Goal: Task Accomplishment & Management: Manage account settings

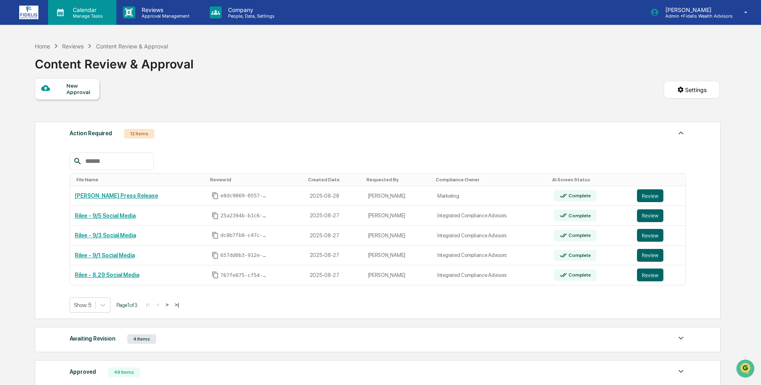
click at [77, 7] on p "Calendar" at bounding box center [86, 9] width 40 height 7
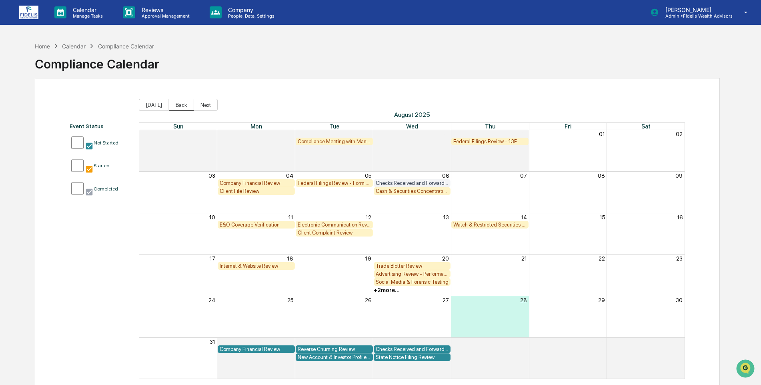
click at [180, 104] on button "Back" at bounding box center [181, 105] width 25 height 12
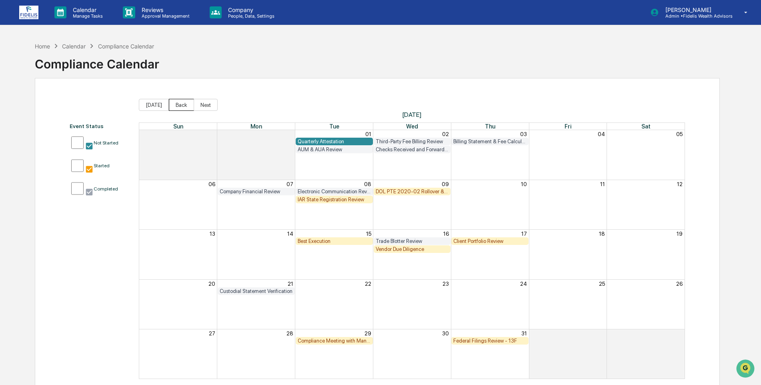
click at [179, 104] on button "Back" at bounding box center [181, 105] width 25 height 12
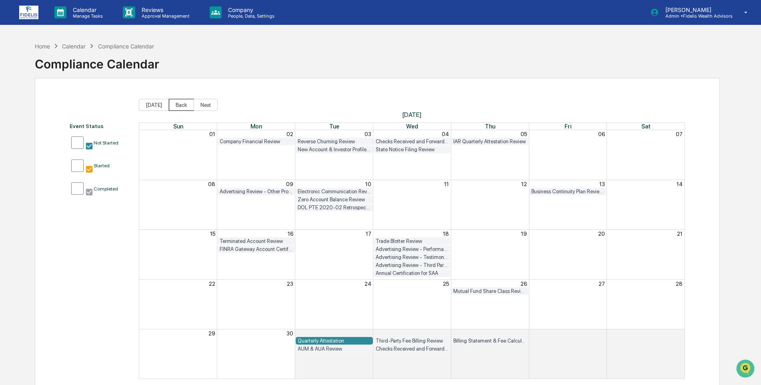
click at [179, 104] on button "Back" at bounding box center [181, 105] width 25 height 12
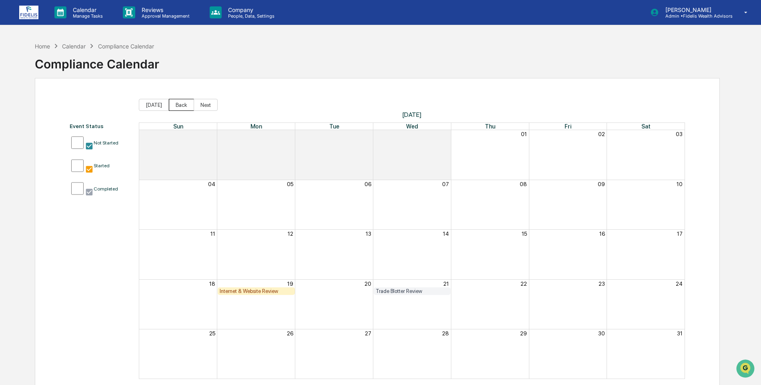
click at [177, 108] on button "Back" at bounding box center [181, 105] width 25 height 12
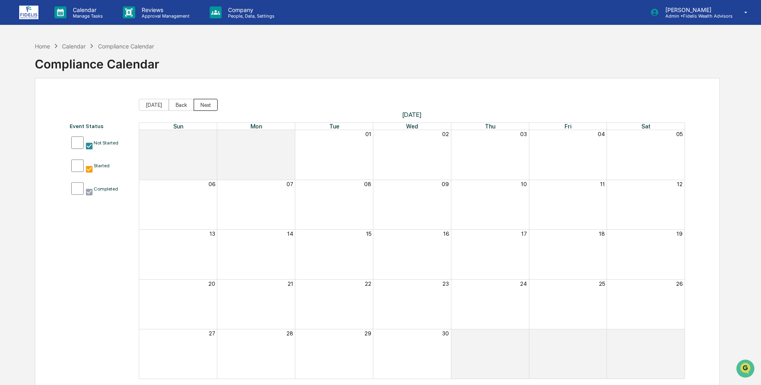
click at [202, 104] on button "Next" at bounding box center [206, 105] width 24 height 12
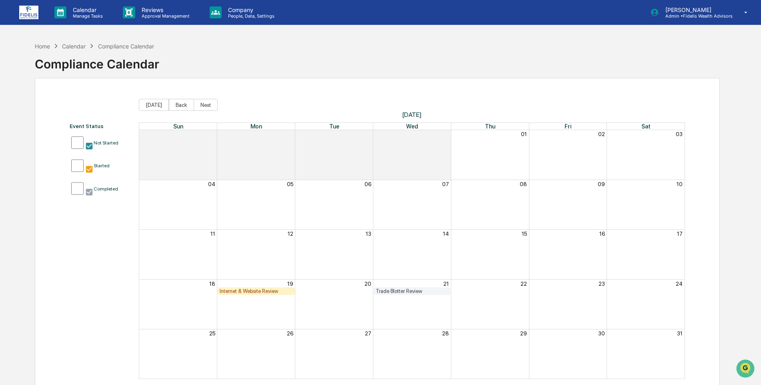
click at [250, 290] on div "Internet & Website Review" at bounding box center [256, 291] width 73 height 6
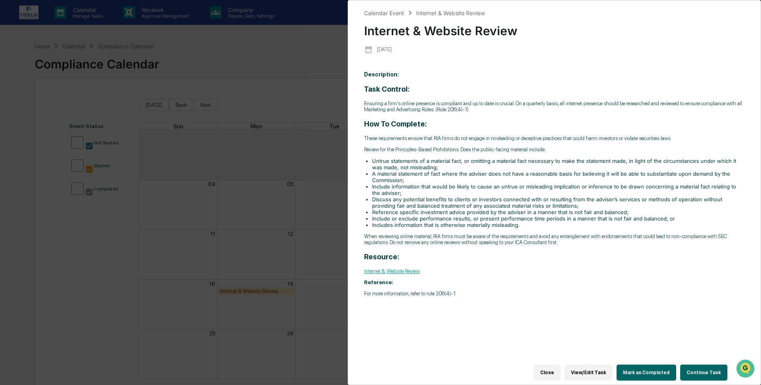
click at [649, 369] on button "Mark as Completed" at bounding box center [647, 373] width 60 height 16
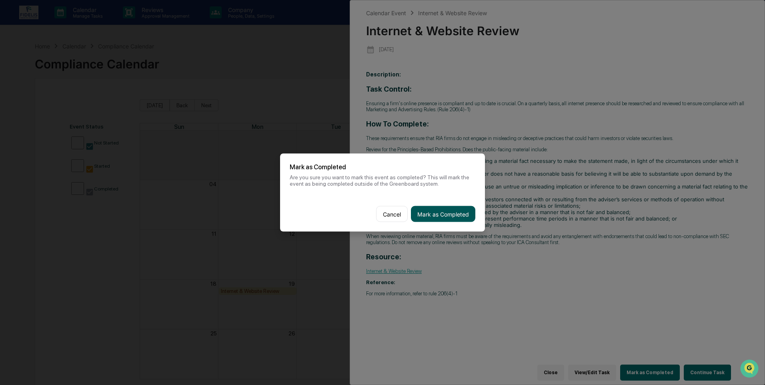
click at [446, 210] on button "Mark as Completed" at bounding box center [443, 214] width 64 height 16
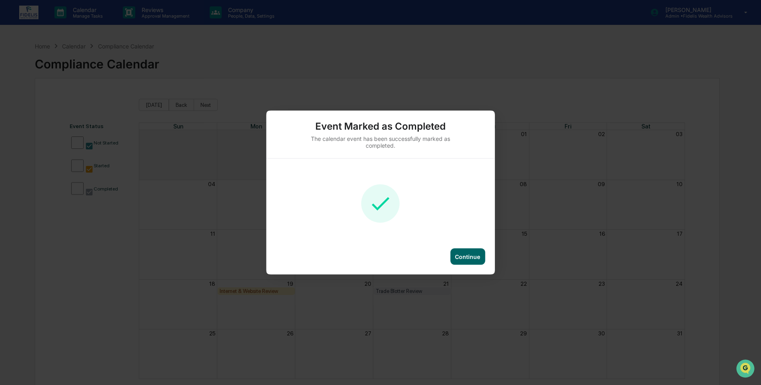
click at [470, 255] on div "Continue" at bounding box center [467, 256] width 25 height 7
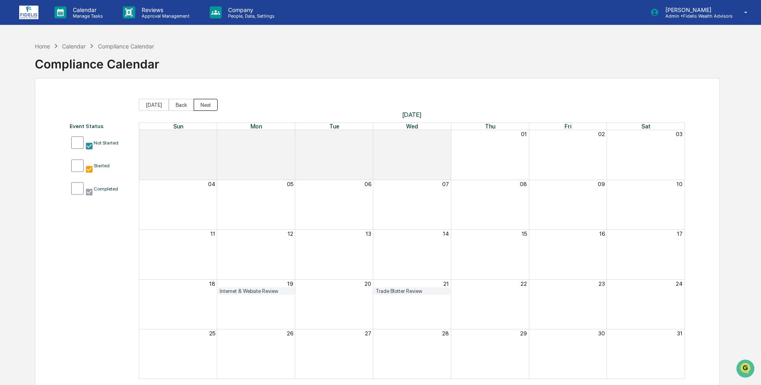
click at [199, 106] on button "Next" at bounding box center [206, 105] width 24 height 12
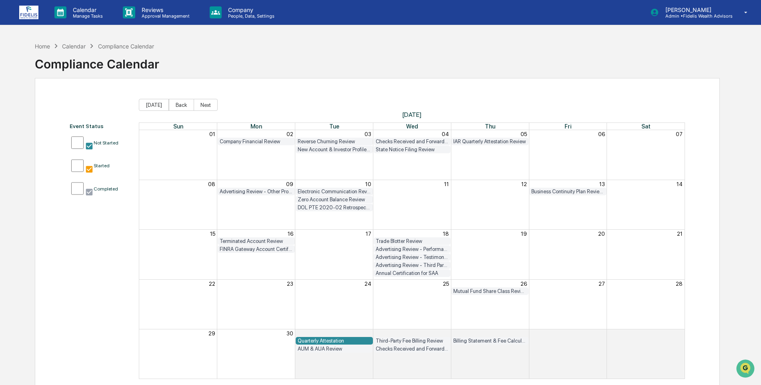
click at [323, 339] on div "Quarterly Attestation" at bounding box center [334, 341] width 73 height 6
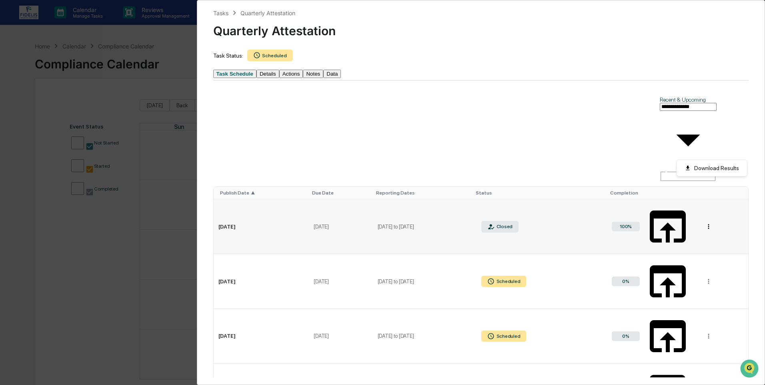
click at [711, 149] on html "Calendar Manage Tasks Reviews Approval Management Company People, Data, Setting…" at bounding box center [382, 192] width 765 height 385
drag, startPoint x: 120, startPoint y: 283, endPoint x: 128, endPoint y: 284, distance: 8.0
click at [119, 283] on html "Calendar Manage Tasks Reviews Approval Management Company People, Data, Setting…" at bounding box center [382, 192] width 765 height 385
click at [236, 199] on td "Jul 1, 2025" at bounding box center [262, 226] width 96 height 55
click at [713, 147] on html "Calendar Manage Tasks Reviews Approval Management Company People, Data, Setting…" at bounding box center [382, 192] width 765 height 385
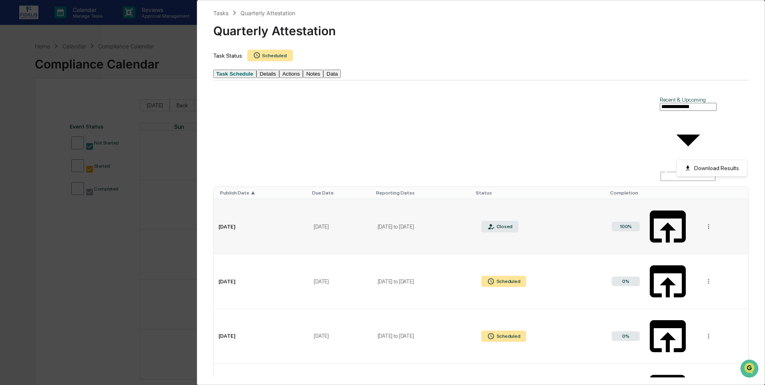
click at [643, 149] on html "Calendar Manage Tasks Reviews Approval Management Company People, Data, Setting…" at bounding box center [382, 192] width 765 height 385
click at [644, 203] on icon at bounding box center [668, 227] width 48 height 48
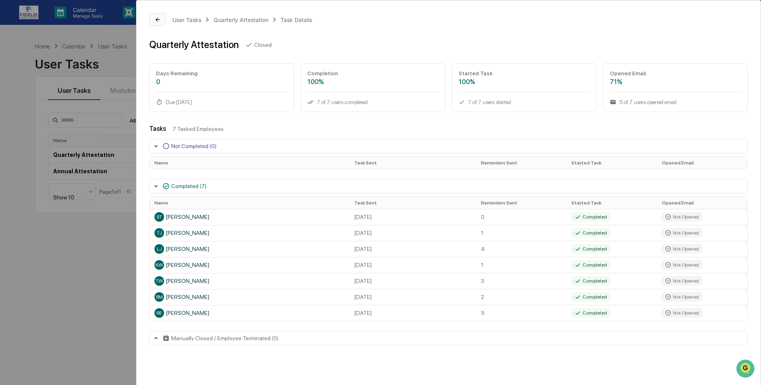
click at [158, 18] on icon at bounding box center [158, 19] width 6 height 6
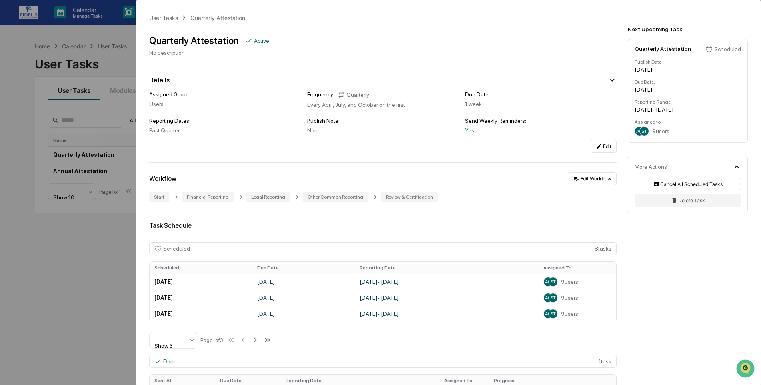
click at [70, 245] on div "User Tasks Quarterly Attestation Quarterly Attestation Active No description De…" at bounding box center [380, 192] width 761 height 385
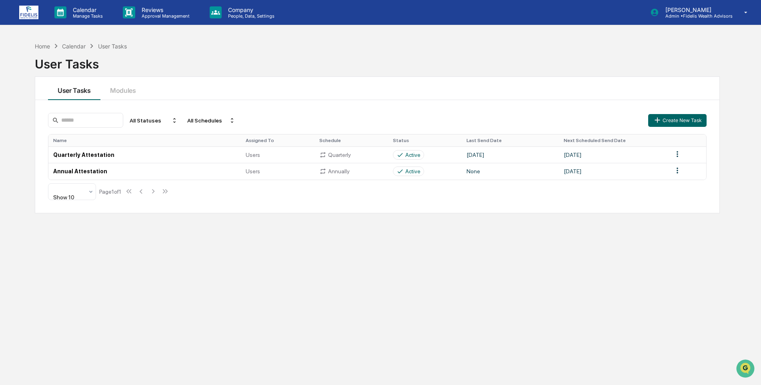
click at [72, 45] on div "Calendar" at bounding box center [74, 46] width 24 height 7
click at [82, 14] on p "Manage Tasks" at bounding box center [86, 16] width 40 height 6
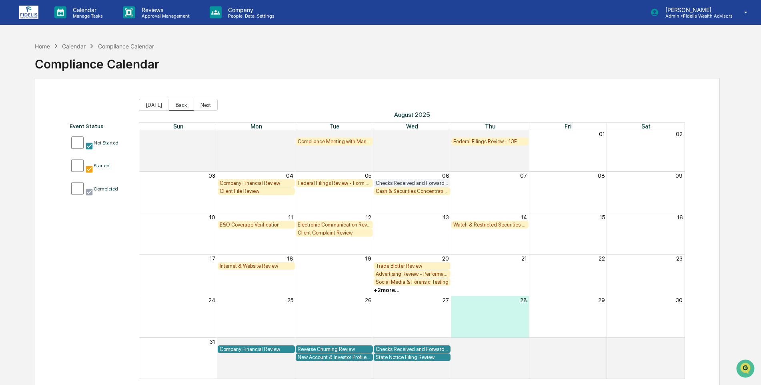
click at [177, 103] on button "Back" at bounding box center [181, 105] width 25 height 12
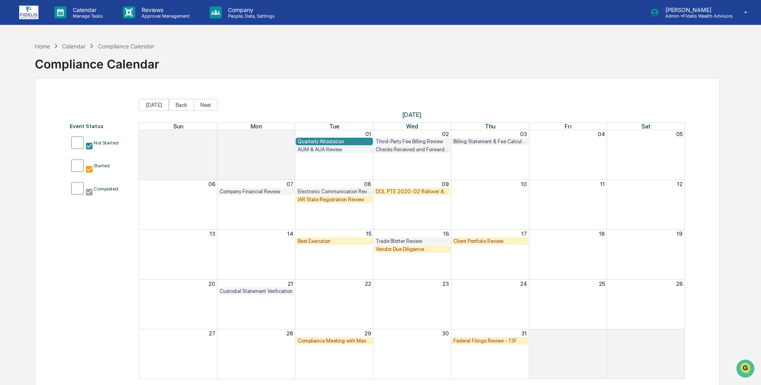
click at [401, 193] on div "DOL PTE 2020-02 Rollover & IRA to IRA Account Review" at bounding box center [412, 192] width 73 height 6
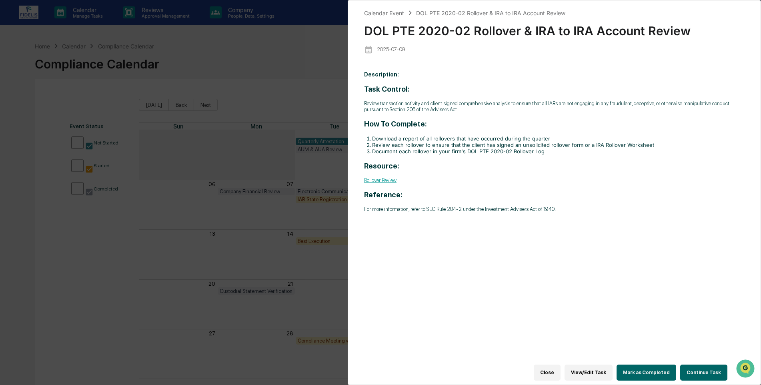
click at [560, 368] on button "Close" at bounding box center [547, 373] width 27 height 16
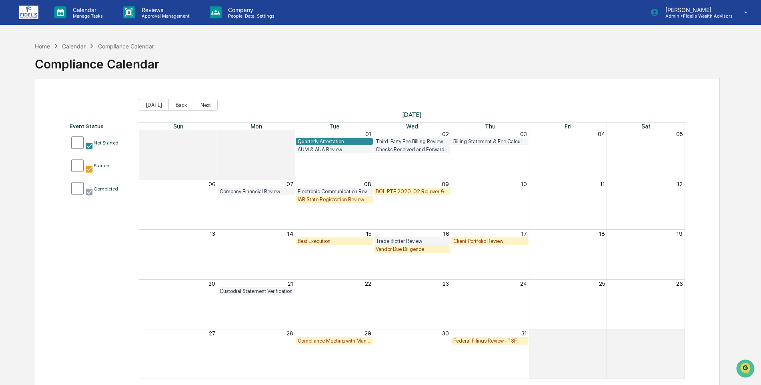
click at [315, 238] on div "Best Execution" at bounding box center [334, 241] width 73 height 6
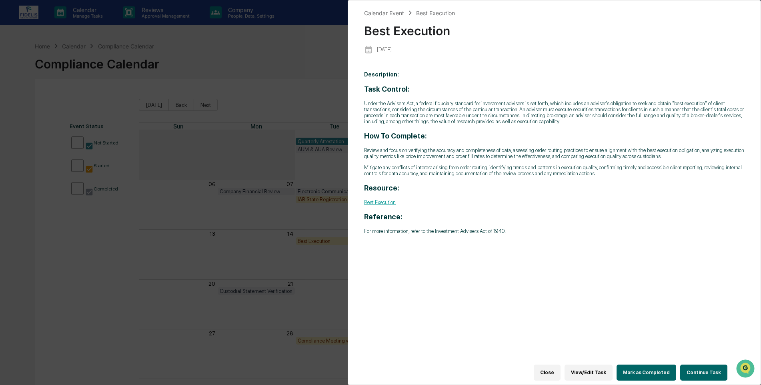
click at [554, 366] on button "Close" at bounding box center [547, 373] width 27 height 16
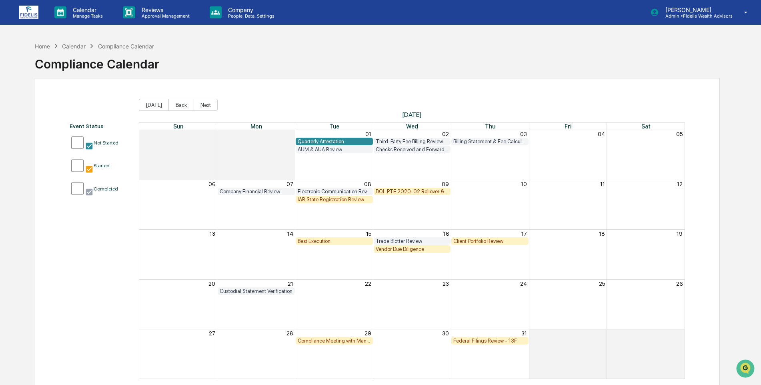
click at [321, 200] on div "IAR State Registration Review" at bounding box center [334, 200] width 73 height 6
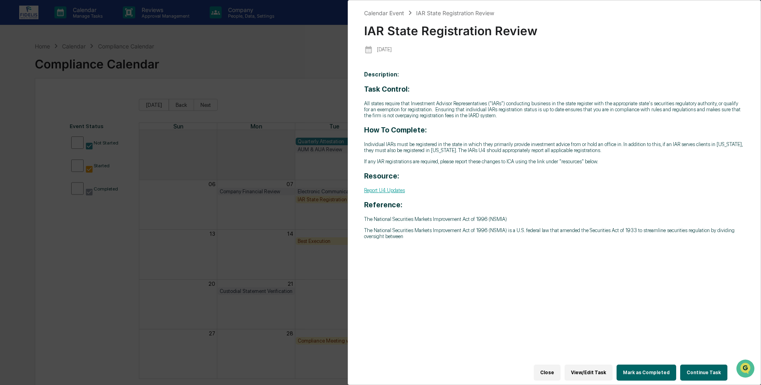
click at [555, 366] on button "Close" at bounding box center [547, 373] width 27 height 16
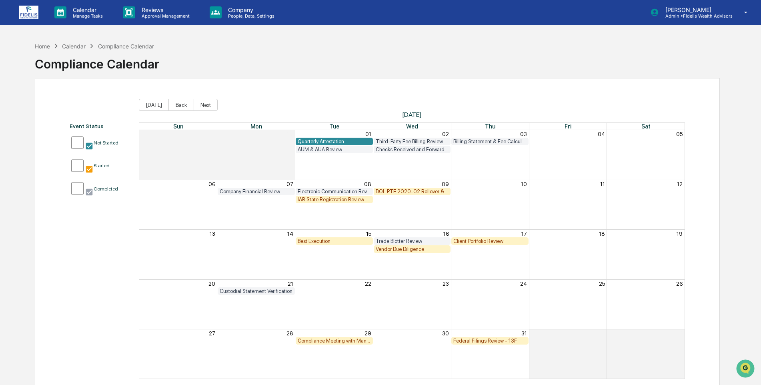
click at [480, 242] on div "Client Portfolio Review" at bounding box center [490, 241] width 73 height 6
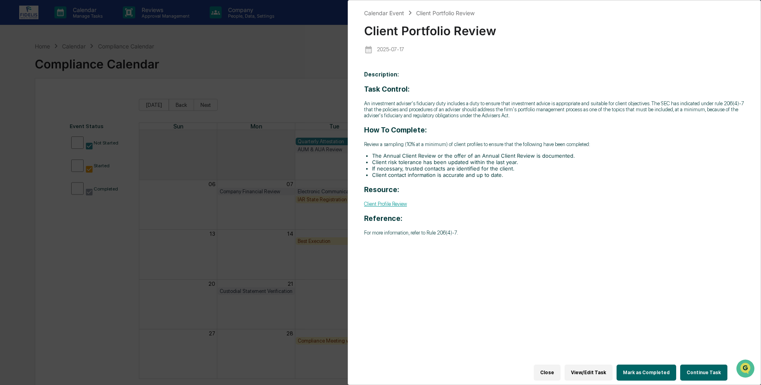
click at [554, 367] on button "Close" at bounding box center [547, 373] width 27 height 16
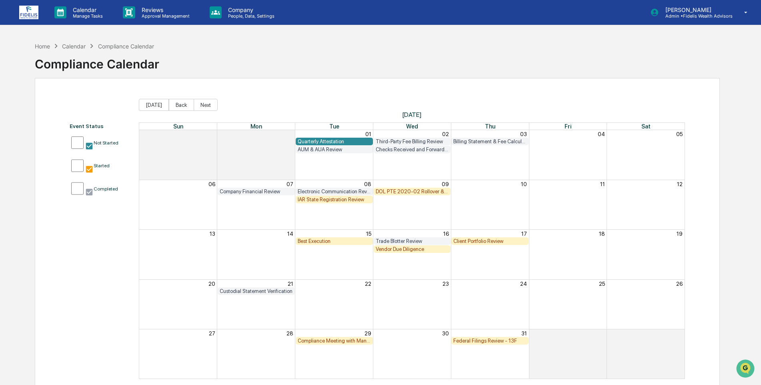
click at [407, 249] on div "Vendor Due Diligence" at bounding box center [412, 249] width 73 height 6
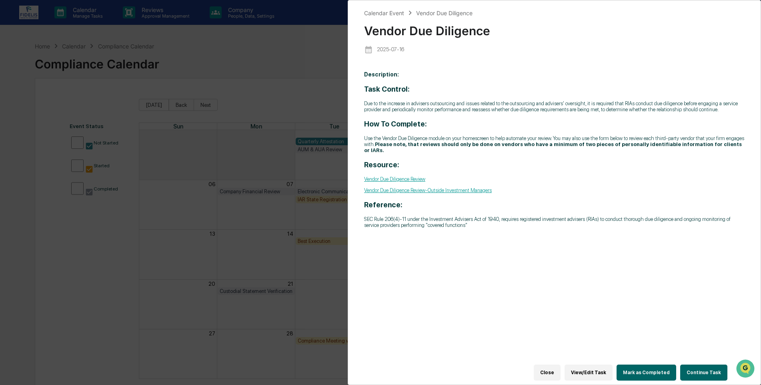
click at [555, 369] on button "Close" at bounding box center [547, 373] width 27 height 16
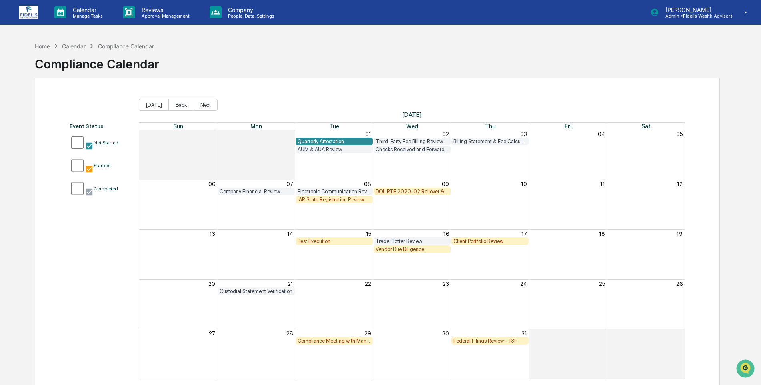
click at [329, 340] on div "Compliance Meeting with Management" at bounding box center [334, 341] width 73 height 6
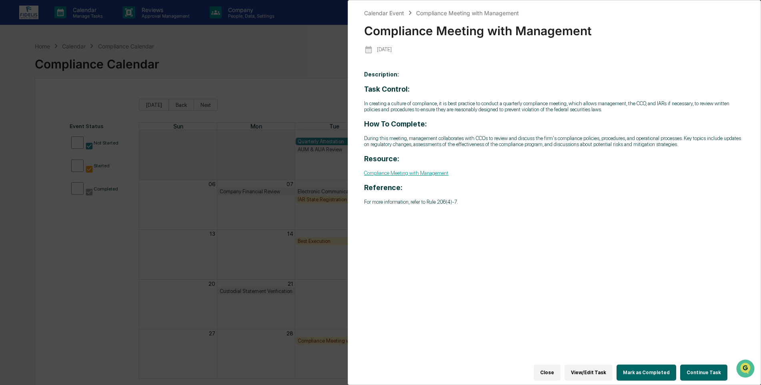
click at [639, 368] on button "Mark as Completed" at bounding box center [647, 373] width 60 height 16
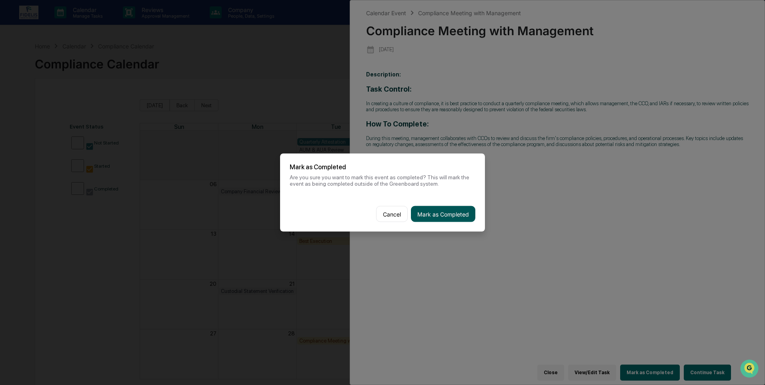
click at [443, 216] on button "Mark as Completed" at bounding box center [443, 214] width 64 height 16
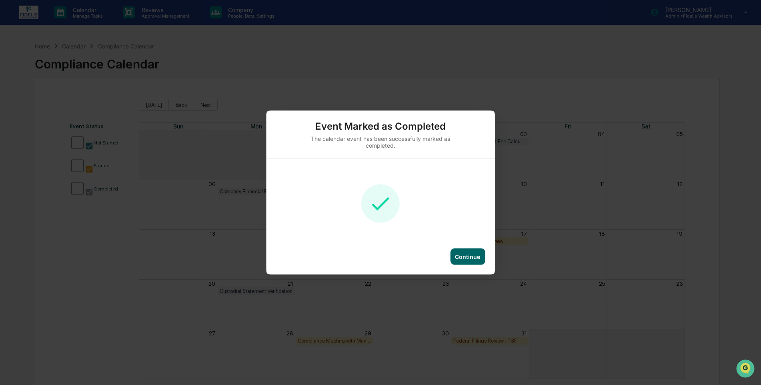
click at [463, 255] on div "Continue" at bounding box center [467, 256] width 25 height 7
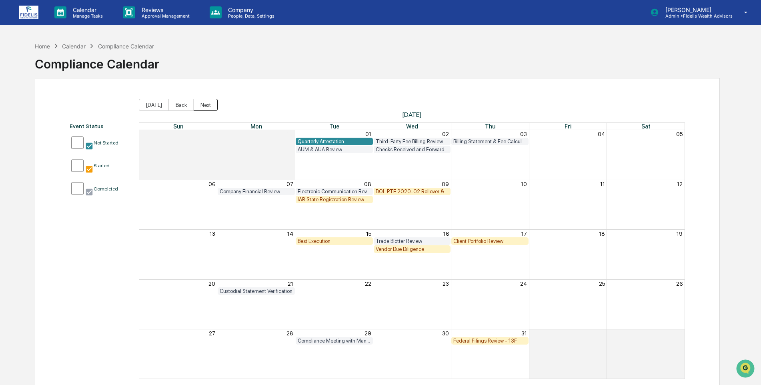
click at [203, 103] on button "Next" at bounding box center [206, 105] width 24 height 12
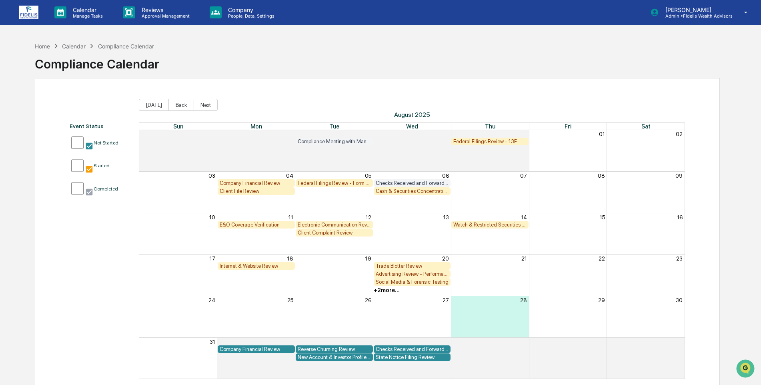
click at [336, 183] on div "Federal Filings Review - Form N-PX" at bounding box center [334, 183] width 73 height 6
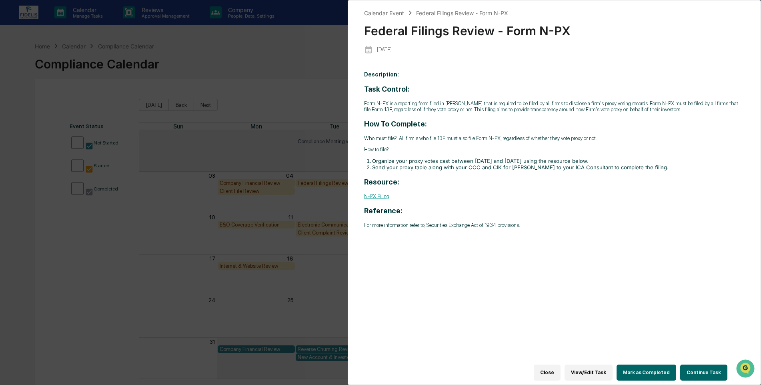
click at [554, 368] on button "Close" at bounding box center [547, 373] width 27 height 16
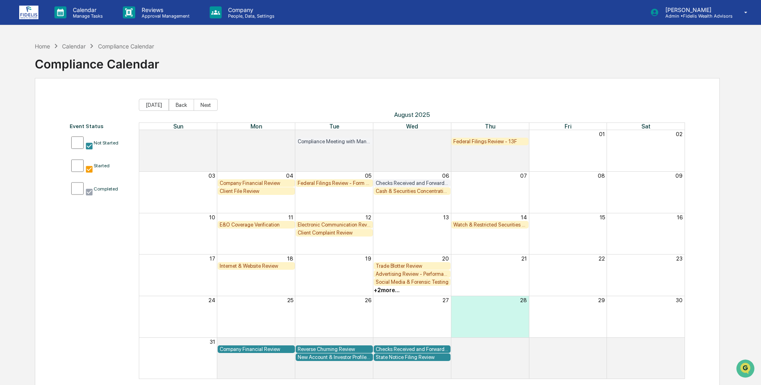
click at [239, 182] on div "Company Financial Review" at bounding box center [256, 183] width 73 height 6
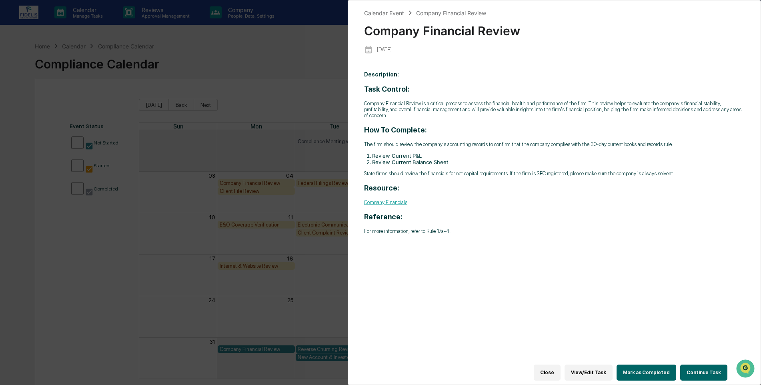
click at [645, 368] on button "Mark as Completed" at bounding box center [647, 373] width 60 height 16
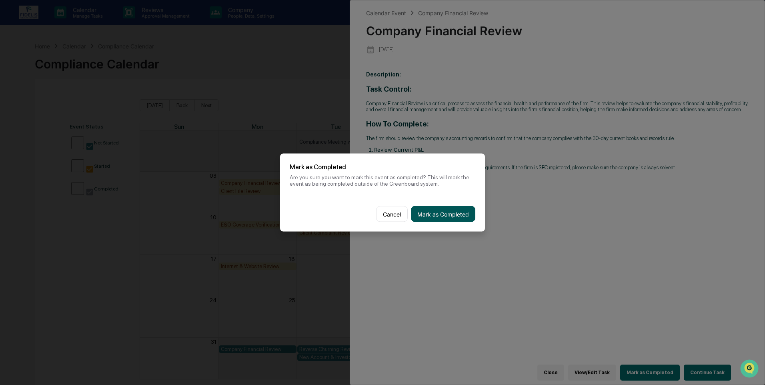
click at [446, 216] on button "Mark as Completed" at bounding box center [443, 214] width 64 height 16
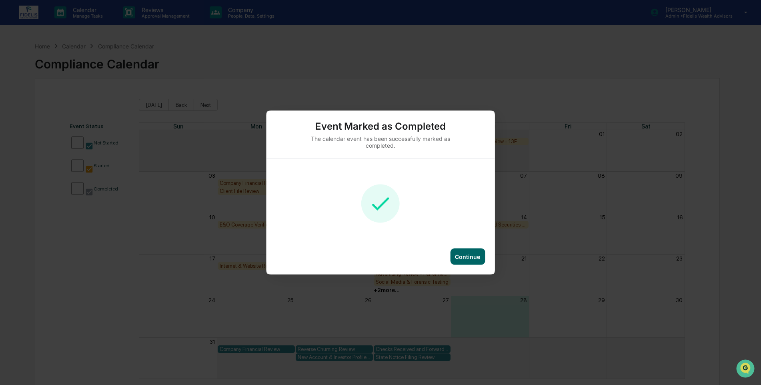
click at [470, 253] on div "Continue" at bounding box center [467, 257] width 35 height 16
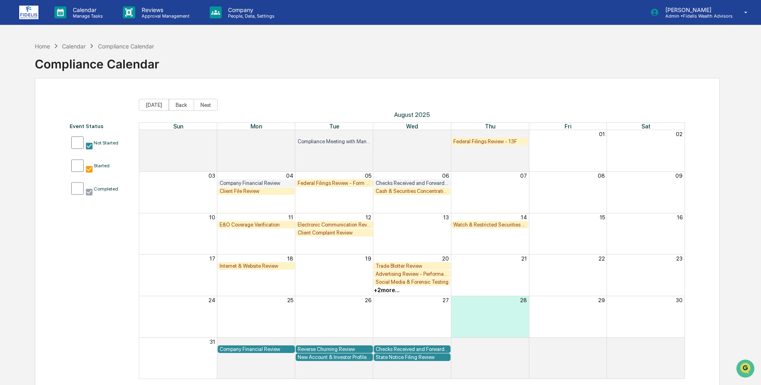
click at [243, 191] on div "Client File Review" at bounding box center [256, 191] width 73 height 6
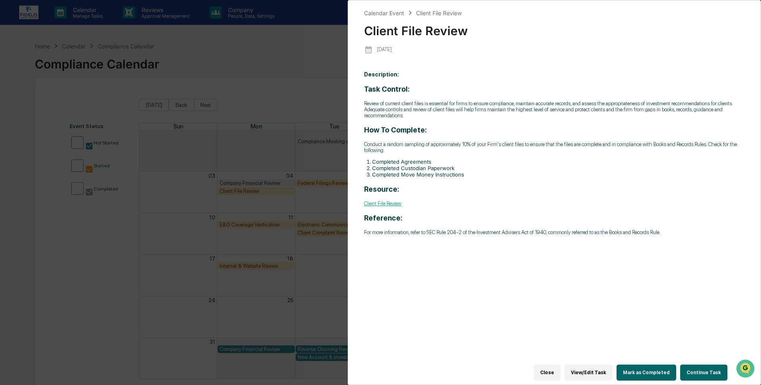
click at [550, 367] on button "Close" at bounding box center [547, 373] width 27 height 16
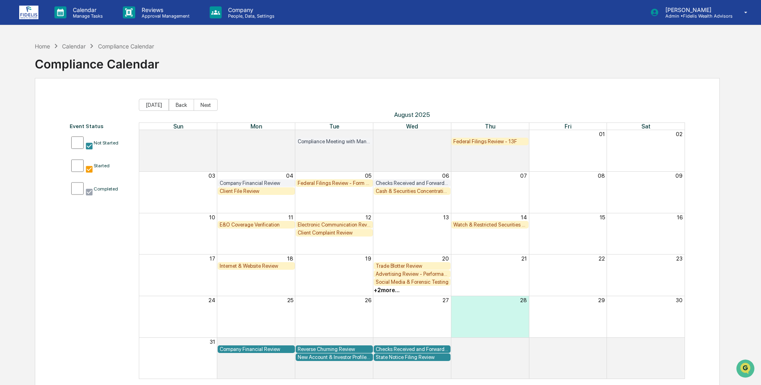
click at [333, 224] on div "Electronic Communication Review" at bounding box center [334, 225] width 73 height 6
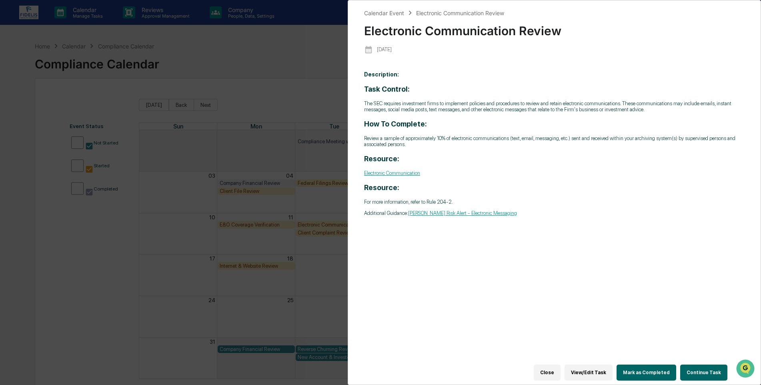
click at [649, 366] on button "Mark as Completed" at bounding box center [647, 373] width 60 height 16
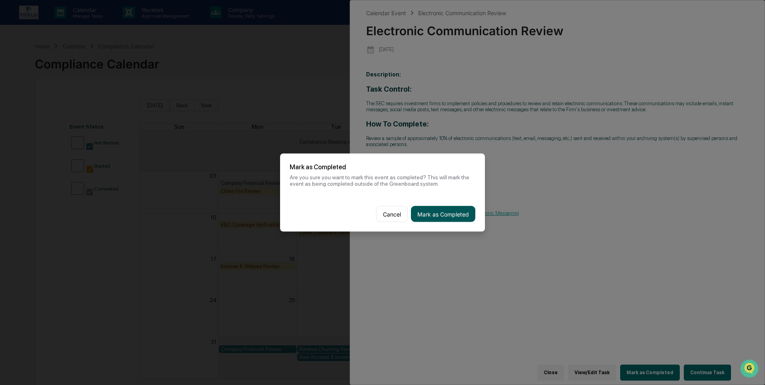
click at [441, 210] on button "Mark as Completed" at bounding box center [443, 214] width 64 height 16
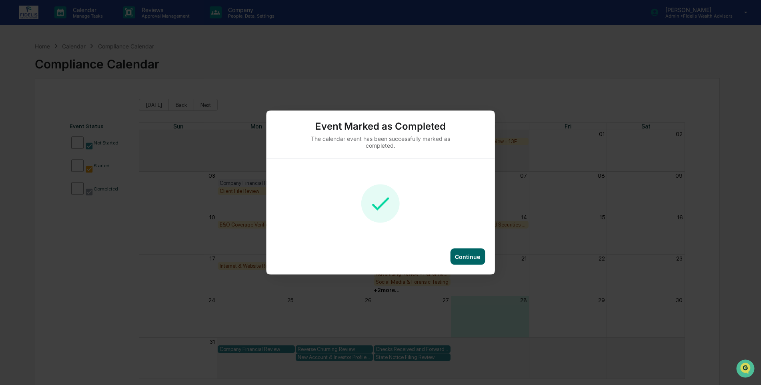
drag, startPoint x: 472, startPoint y: 251, endPoint x: 462, endPoint y: 259, distance: 13.3
click at [472, 251] on div "Continue" at bounding box center [467, 257] width 35 height 16
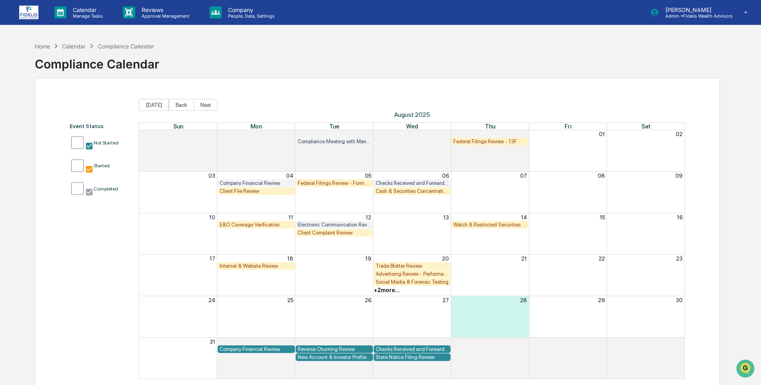
click at [317, 231] on div "Client Complaint Review" at bounding box center [334, 233] width 73 height 6
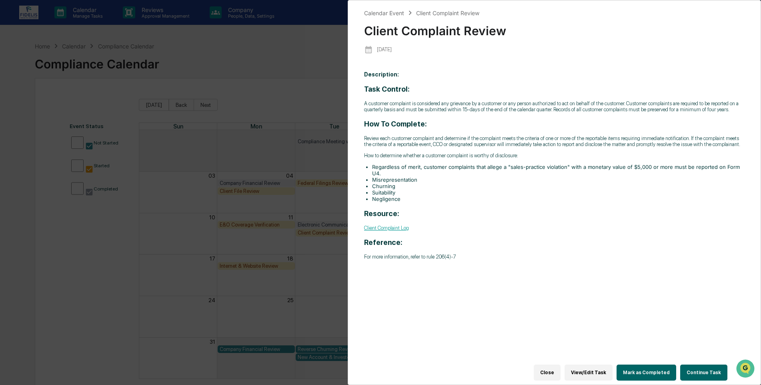
click at [643, 365] on button "Mark as Completed" at bounding box center [647, 373] width 60 height 16
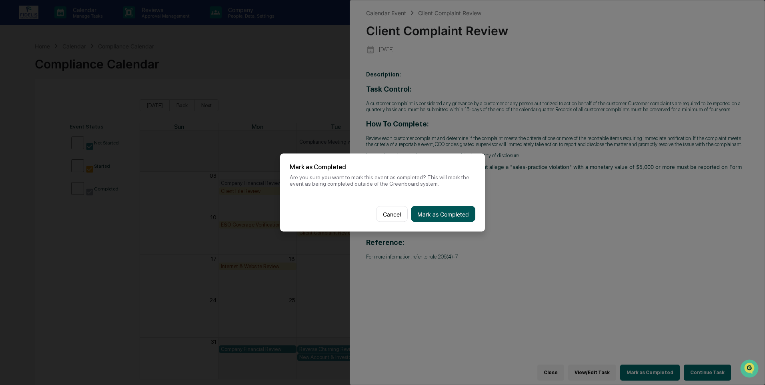
click at [439, 214] on button "Mark as Completed" at bounding box center [443, 214] width 64 height 16
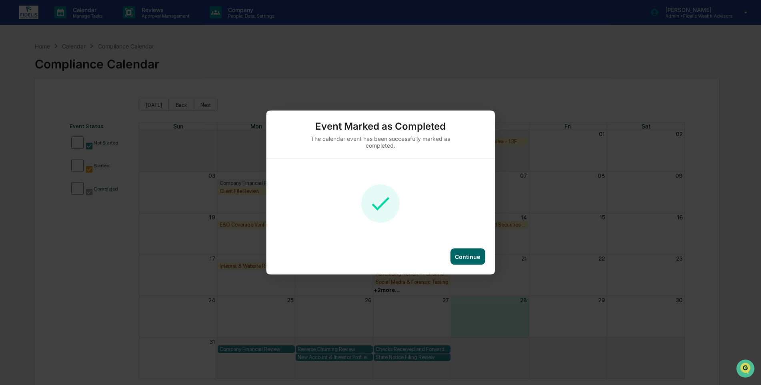
click at [469, 252] on div "Continue" at bounding box center [467, 257] width 35 height 16
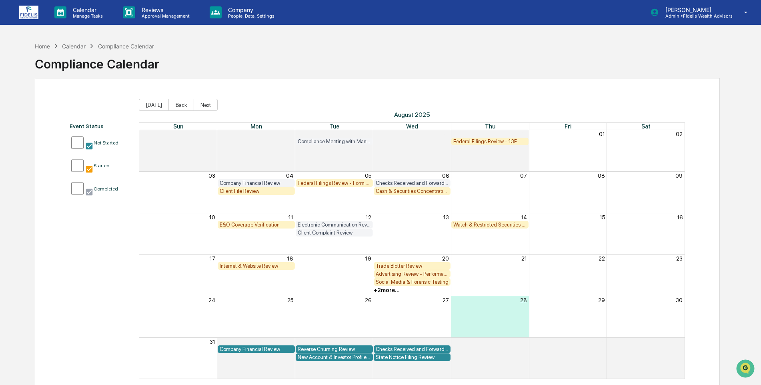
click at [483, 223] on div "Watch & Restricted Securities List" at bounding box center [490, 225] width 73 height 6
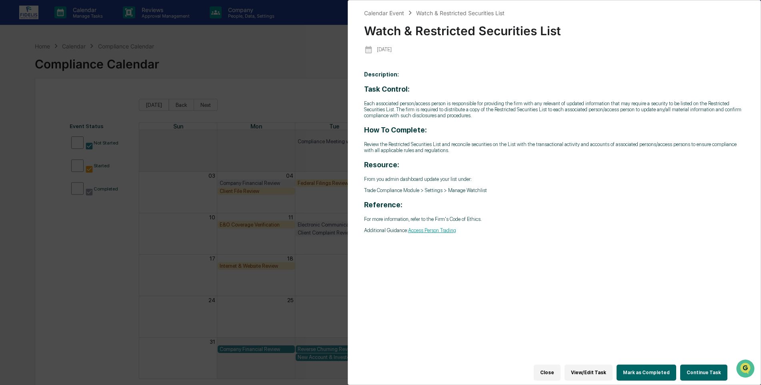
click at [557, 369] on button "Close" at bounding box center [547, 373] width 27 height 16
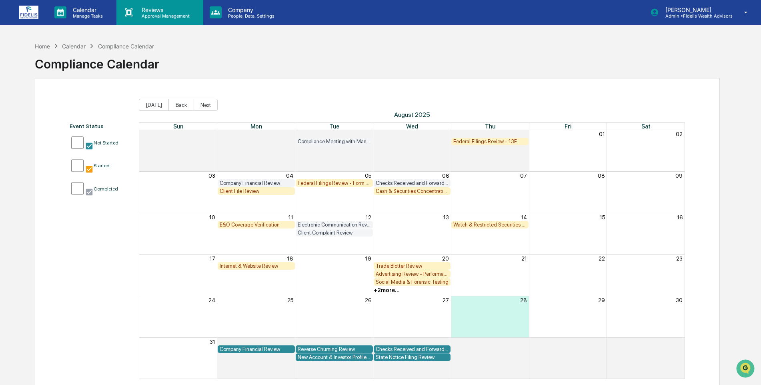
click at [140, 14] on p "Approval Management" at bounding box center [164, 16] width 58 height 6
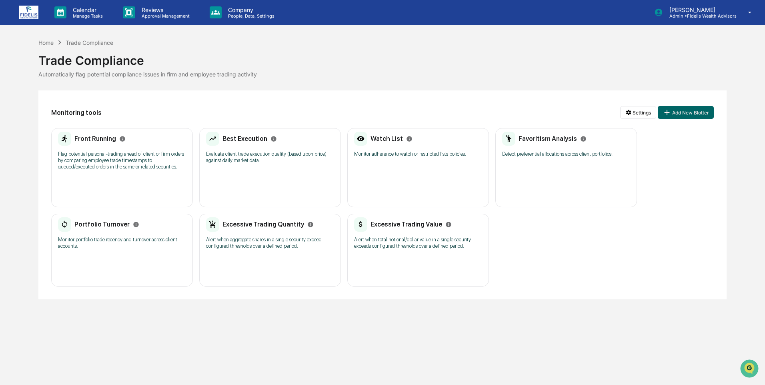
click at [382, 149] on div "Watch List Monitor adherence to watch or restricted lists policies." at bounding box center [418, 147] width 128 height 31
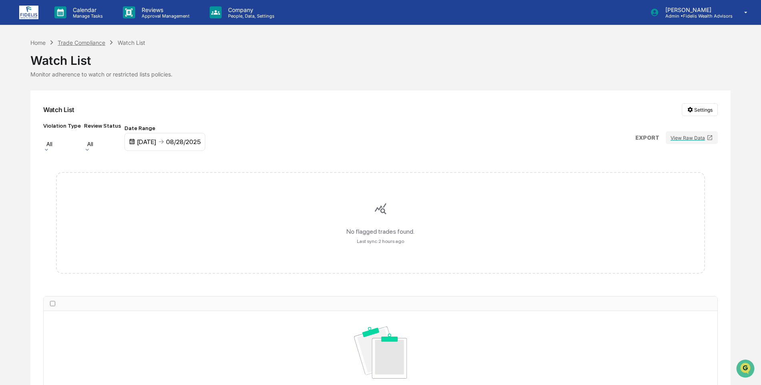
click at [72, 41] on div "Trade Compliance" at bounding box center [82, 42] width 48 height 7
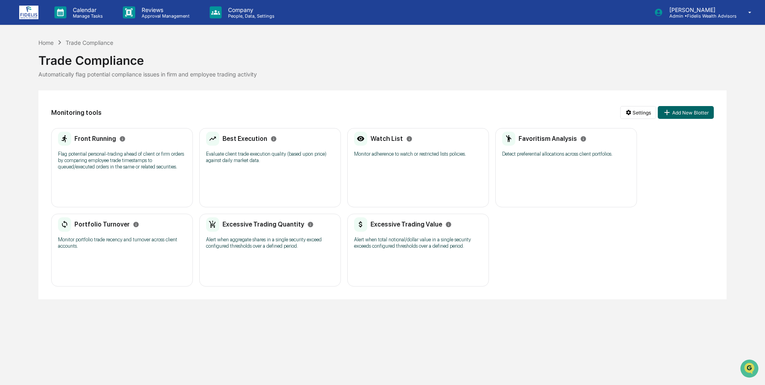
click at [263, 162] on p "Evaluate client trade execution quality (based upon price) against daily market…" at bounding box center [270, 157] width 128 height 13
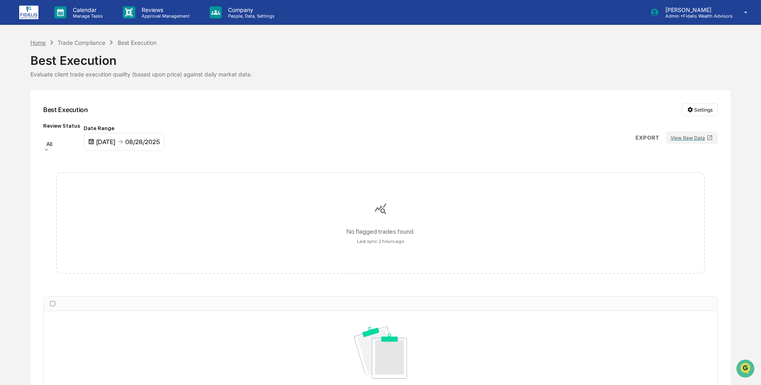
click at [40, 42] on div "Home" at bounding box center [37, 42] width 15 height 7
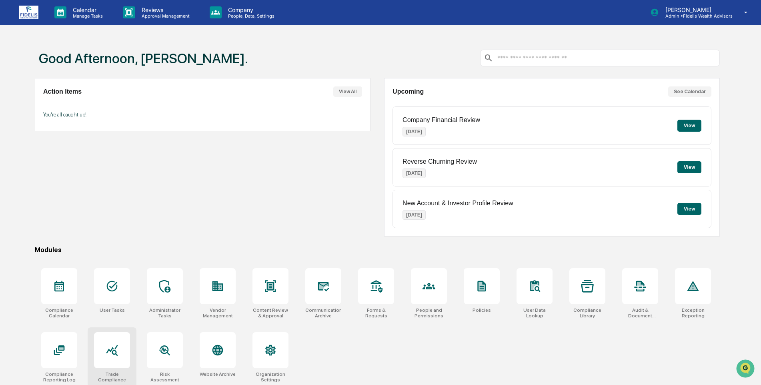
click at [108, 361] on div at bounding box center [112, 350] width 36 height 36
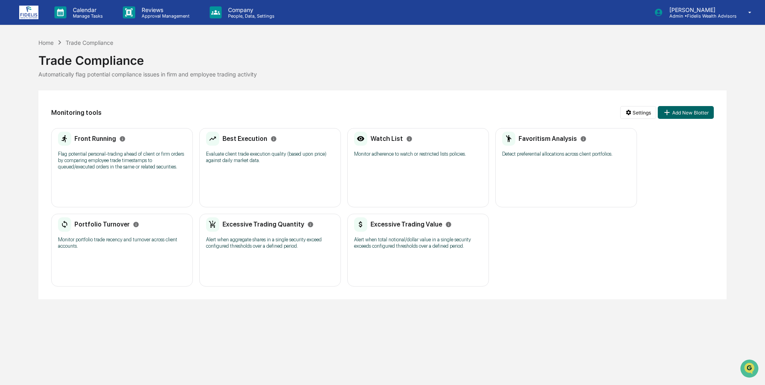
click at [96, 136] on h2 "Front Running" at bounding box center [95, 139] width 42 height 8
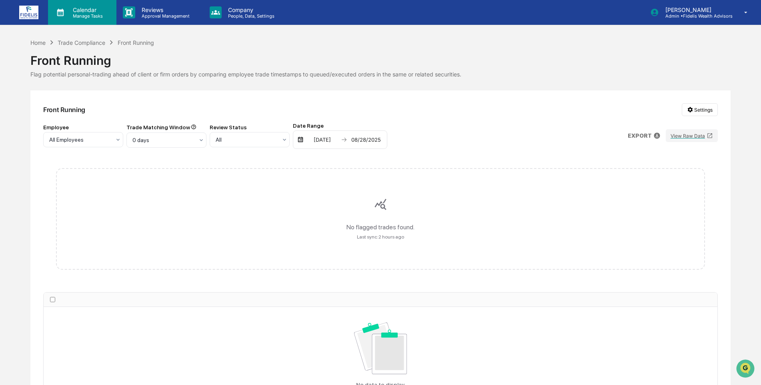
click at [74, 14] on p "Manage Tasks" at bounding box center [86, 16] width 40 height 6
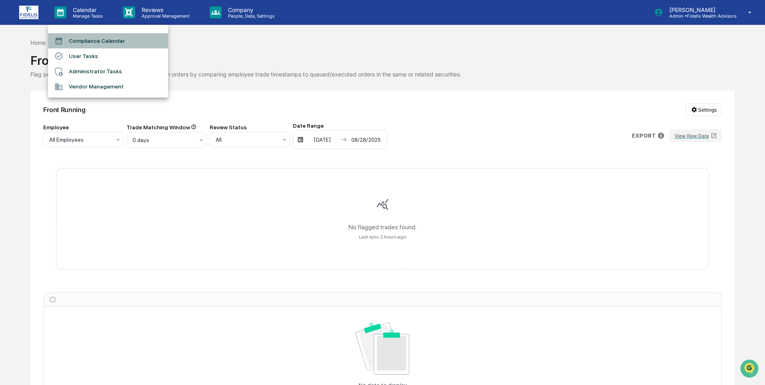
click at [81, 41] on li "Compliance Calendar" at bounding box center [108, 40] width 120 height 15
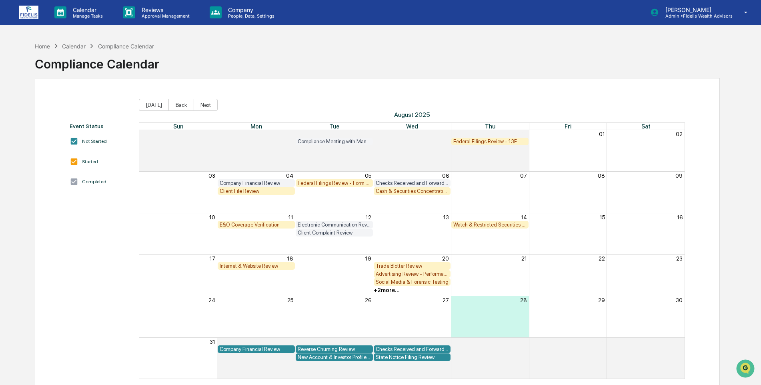
click at [387, 189] on div "Cash & Securities Concentration Review" at bounding box center [412, 191] width 73 height 6
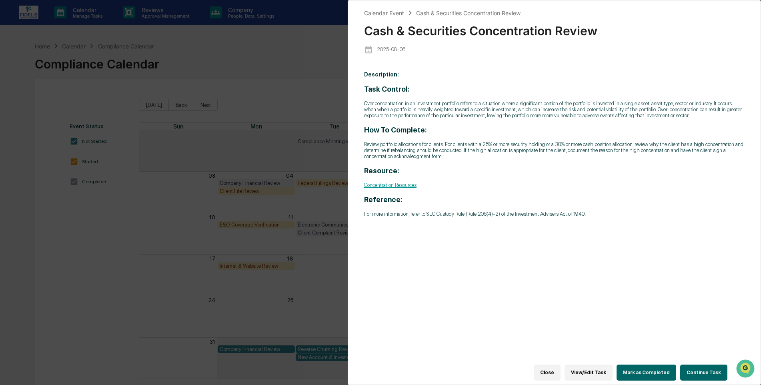
click at [558, 368] on button "Close" at bounding box center [547, 373] width 27 height 16
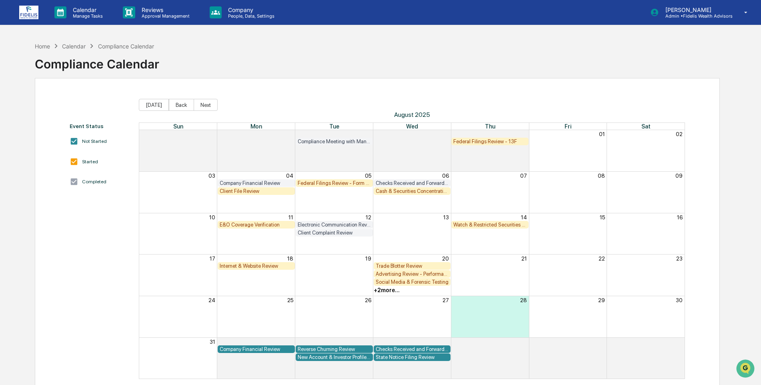
click at [402, 190] on div "Cash & Securities Concentration Review" at bounding box center [412, 191] width 73 height 6
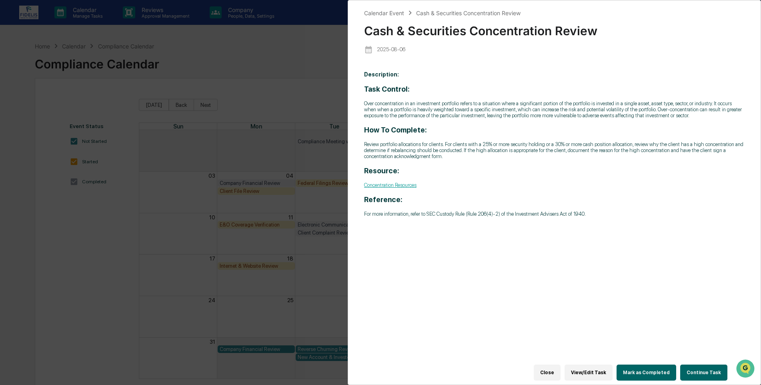
click at [552, 366] on button "Close" at bounding box center [547, 373] width 27 height 16
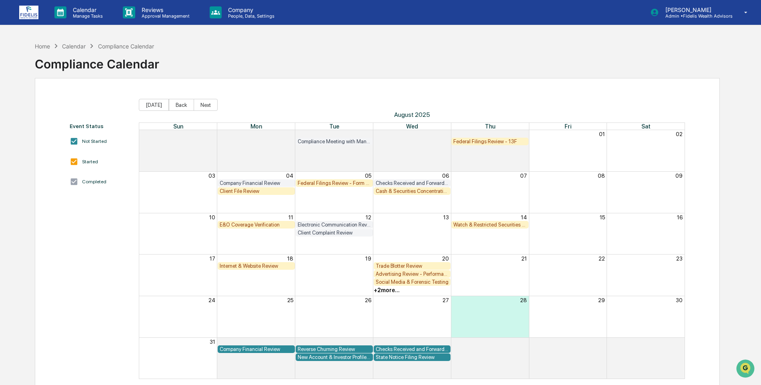
click at [397, 191] on div "Cash & Securities Concentration Review" at bounding box center [412, 191] width 73 height 6
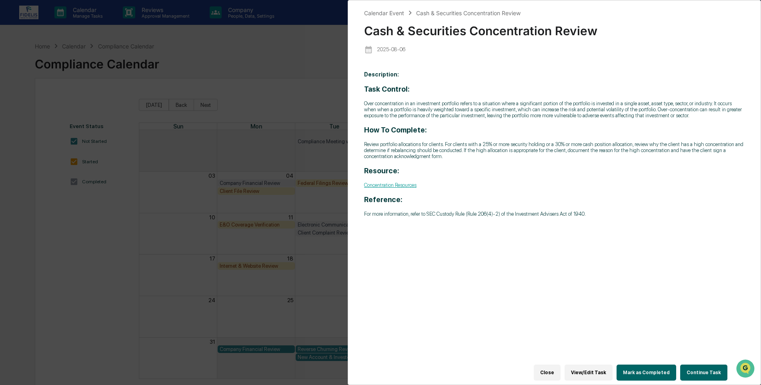
click at [556, 367] on button "Close" at bounding box center [547, 373] width 27 height 16
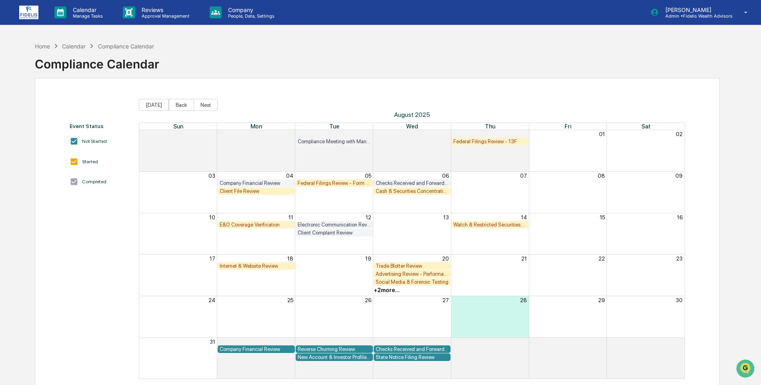
click at [488, 223] on div "Watch & Restricted Securities List" at bounding box center [490, 225] width 73 height 6
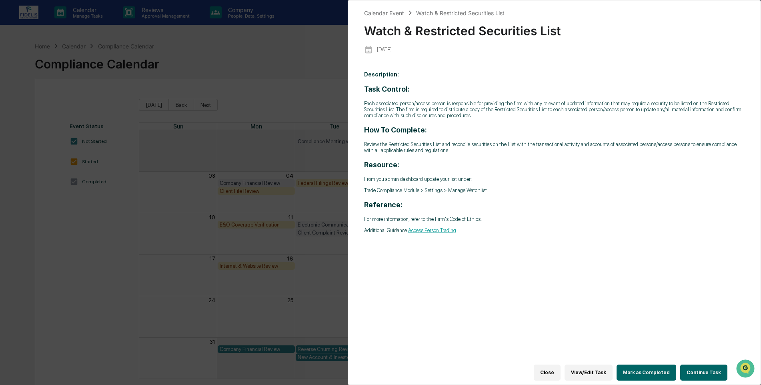
click at [663, 365] on button "Mark as Completed" at bounding box center [647, 373] width 60 height 16
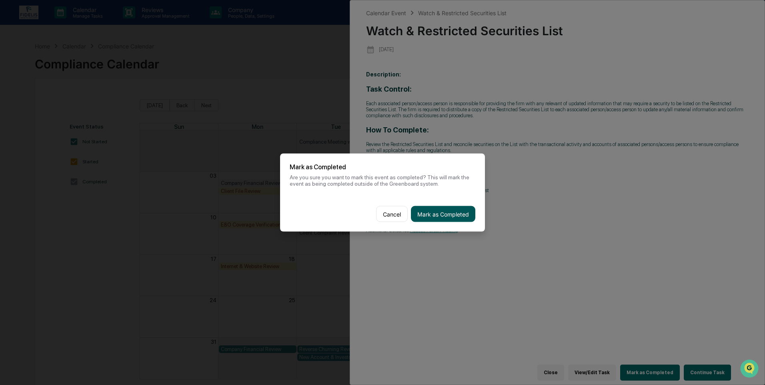
click at [439, 212] on button "Mark as Completed" at bounding box center [443, 214] width 64 height 16
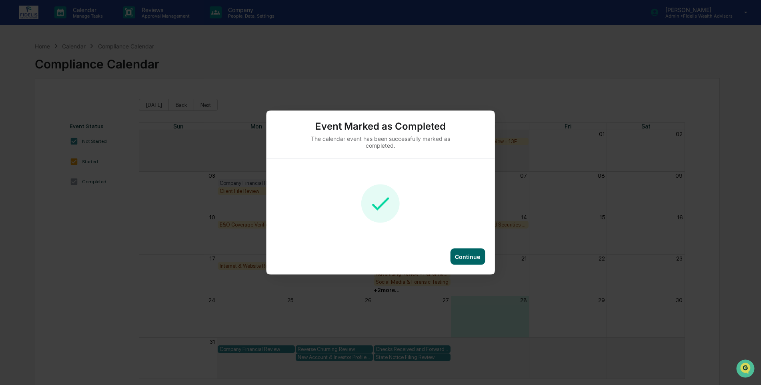
click at [464, 255] on div "Continue" at bounding box center [467, 256] width 25 height 7
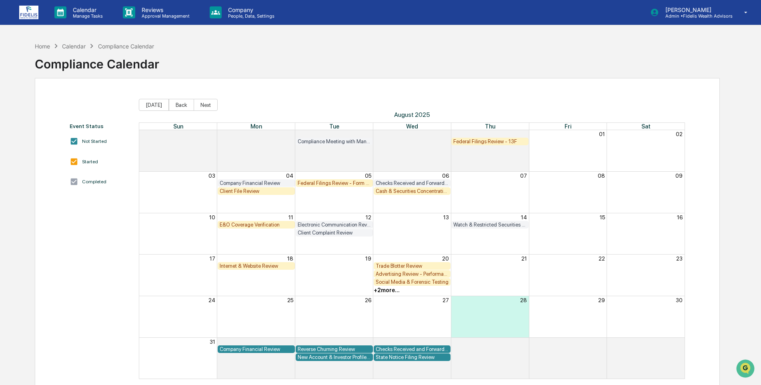
click at [244, 265] on div "Internet & Website Review" at bounding box center [256, 266] width 73 height 6
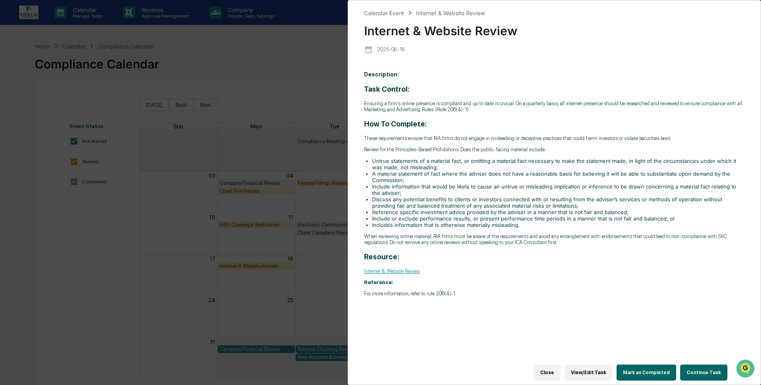
click at [645, 366] on button "Mark as Completed" at bounding box center [647, 373] width 60 height 16
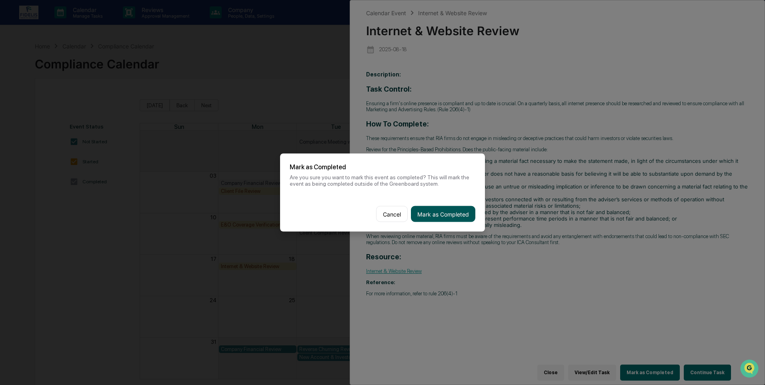
click at [440, 212] on button "Mark as Completed" at bounding box center [443, 214] width 64 height 16
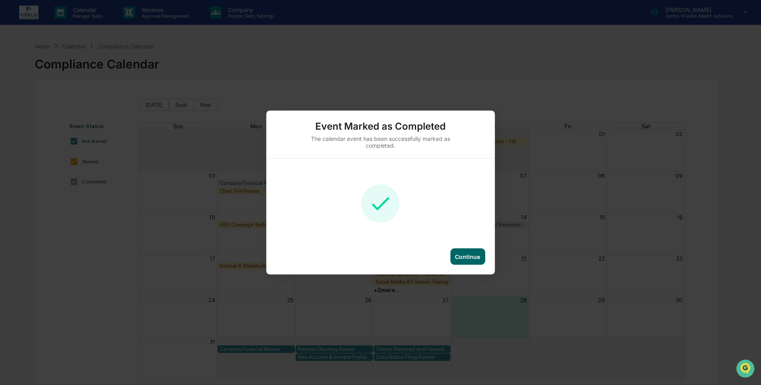
click at [472, 254] on div "Continue" at bounding box center [467, 256] width 25 height 7
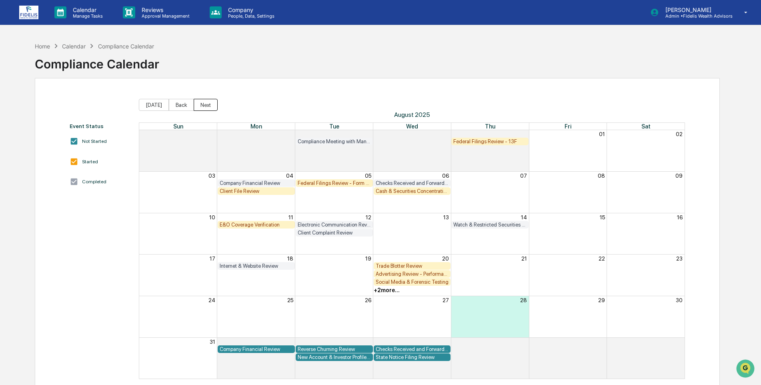
click at [201, 104] on button "Next" at bounding box center [206, 105] width 24 height 12
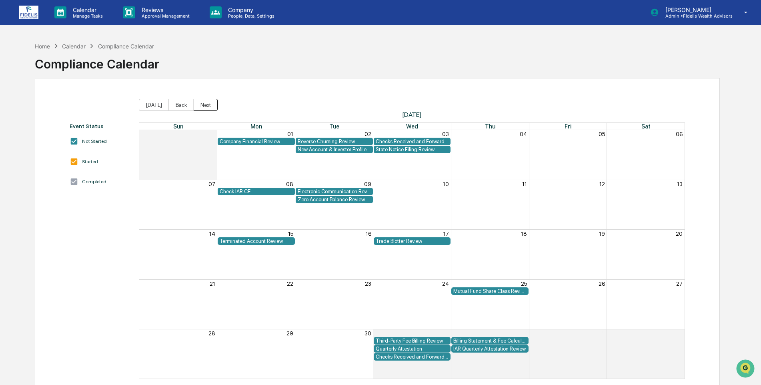
click at [201, 106] on button "Next" at bounding box center [206, 105] width 24 height 12
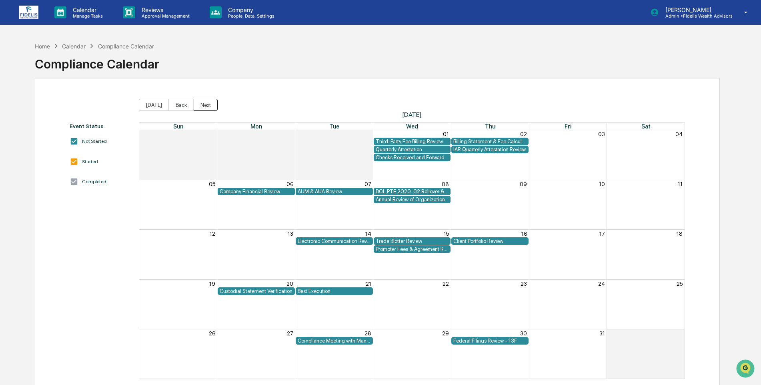
click at [202, 104] on button "Next" at bounding box center [206, 105] width 24 height 12
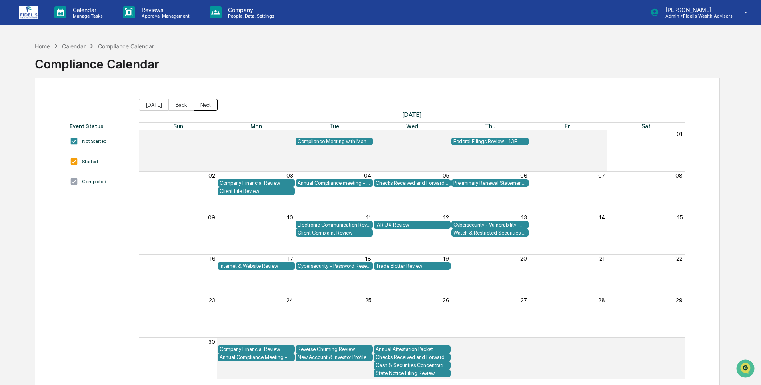
click at [202, 103] on button "Next" at bounding box center [206, 105] width 24 height 12
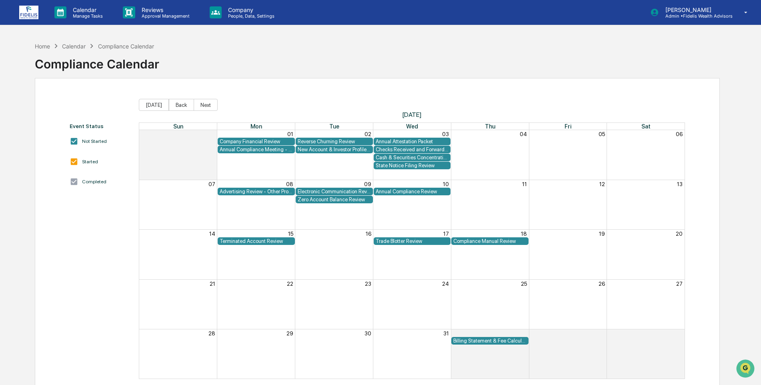
click at [405, 191] on div "Annual Compliance Review" at bounding box center [412, 192] width 73 height 6
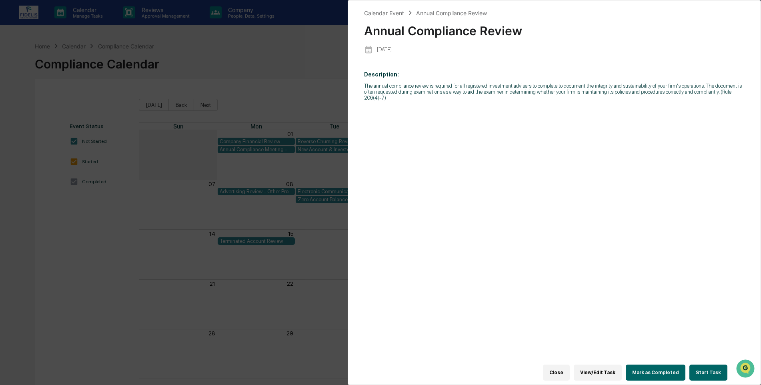
click at [567, 367] on button "Close" at bounding box center [556, 373] width 27 height 16
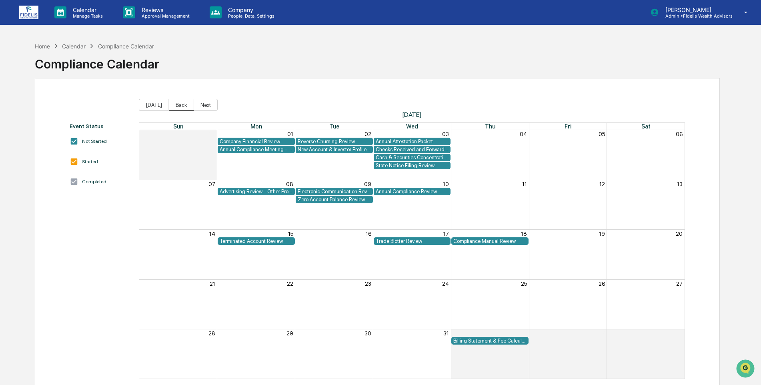
click at [176, 104] on button "Back" at bounding box center [181, 105] width 25 height 12
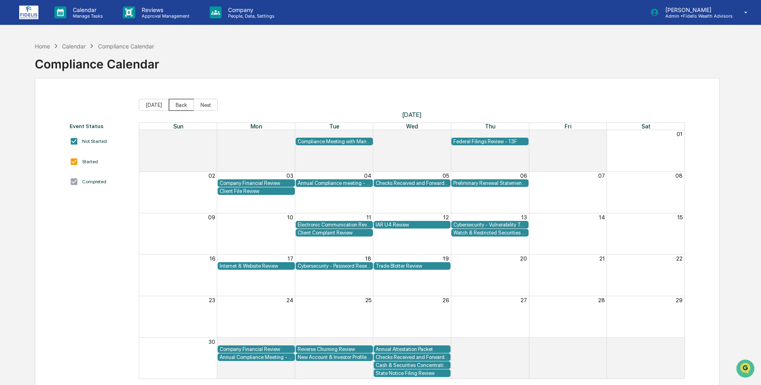
click at [176, 104] on button "Back" at bounding box center [181, 105] width 25 height 12
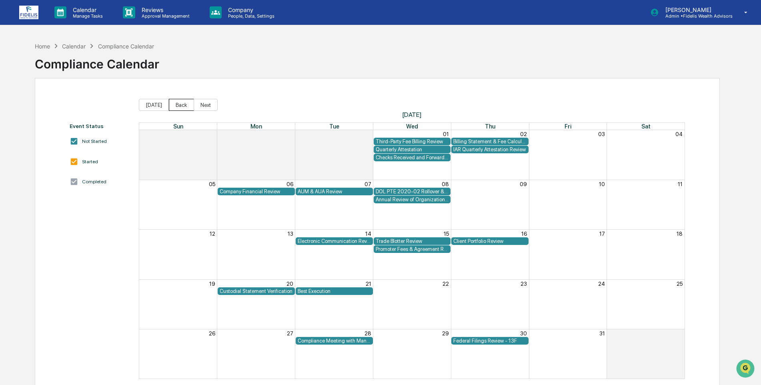
click at [176, 104] on button "Back" at bounding box center [181, 105] width 25 height 12
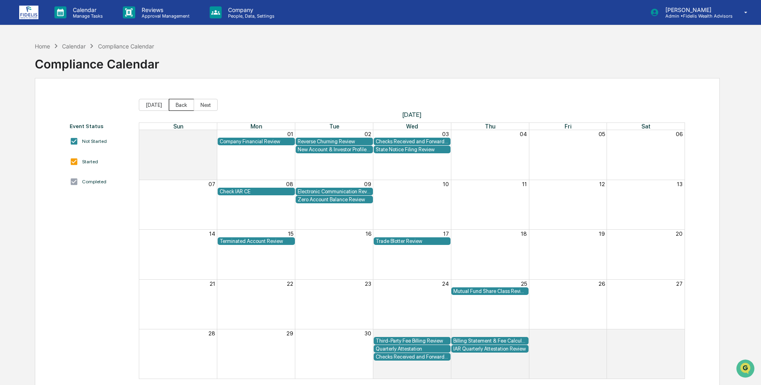
click at [176, 104] on button "Back" at bounding box center [181, 105] width 25 height 12
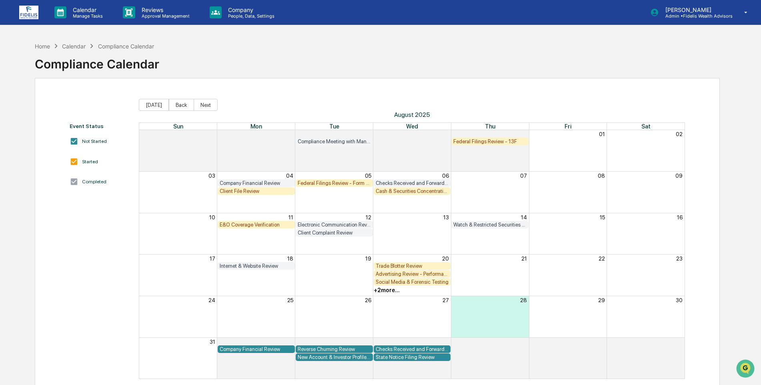
click at [390, 290] on div "+ 2 more..." at bounding box center [387, 290] width 26 height 6
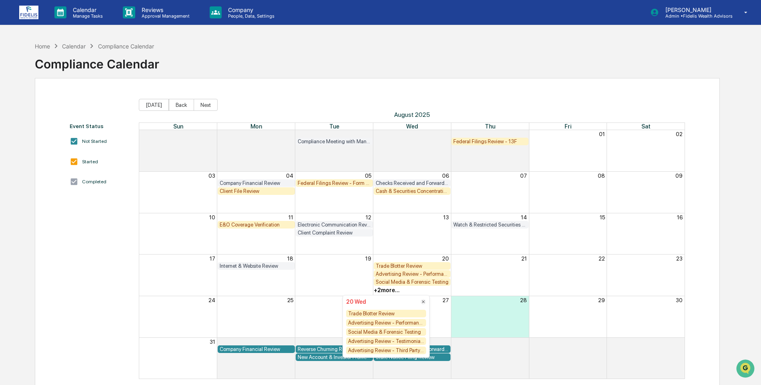
click at [386, 331] on div "Social Media & Forensic Testing" at bounding box center [386, 332] width 80 height 8
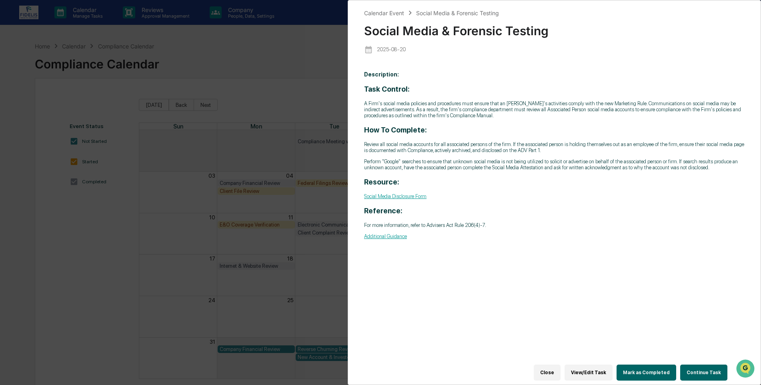
click at [554, 371] on button "Close" at bounding box center [547, 373] width 27 height 16
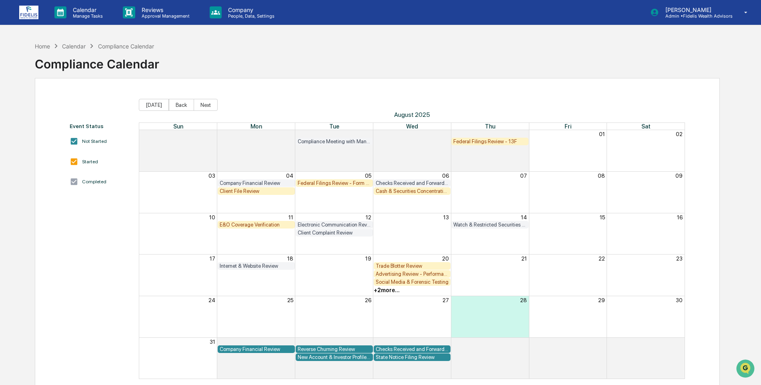
click at [378, 291] on div "+ 2 more..." at bounding box center [387, 290] width 26 height 6
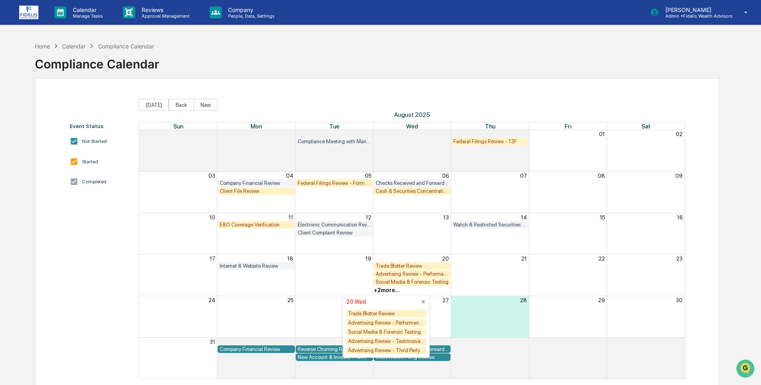
click at [391, 266] on div "Trade Blotter Review" at bounding box center [412, 266] width 73 height 6
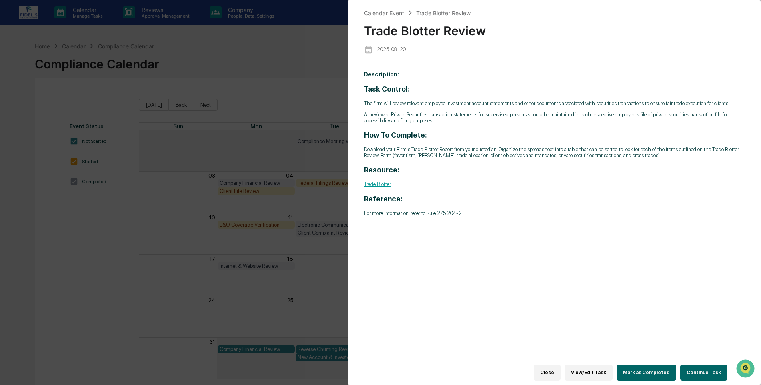
click at [554, 367] on button "Close" at bounding box center [547, 373] width 27 height 16
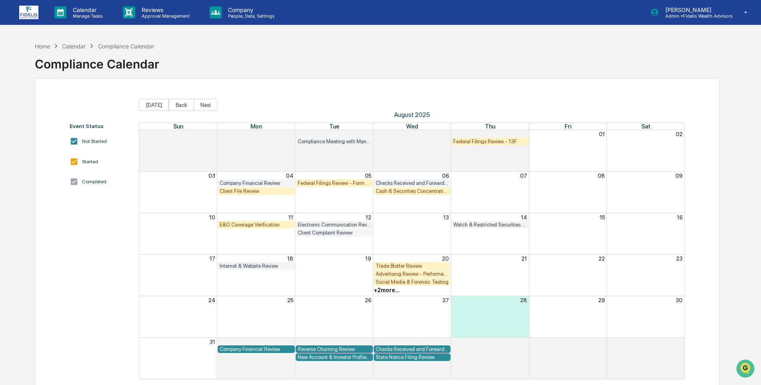
click at [380, 290] on div "+ 2 more..." at bounding box center [387, 290] width 26 height 6
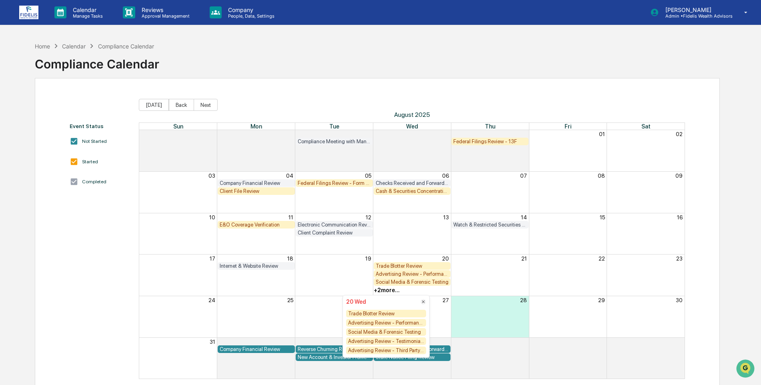
click at [380, 350] on div "Advertising Review - Third Party Ratings" at bounding box center [386, 351] width 80 height 8
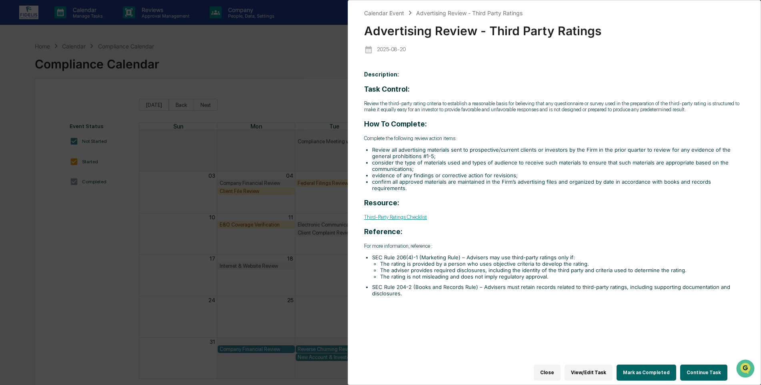
click at [593, 368] on button "View/Edit Task" at bounding box center [589, 373] width 48 height 16
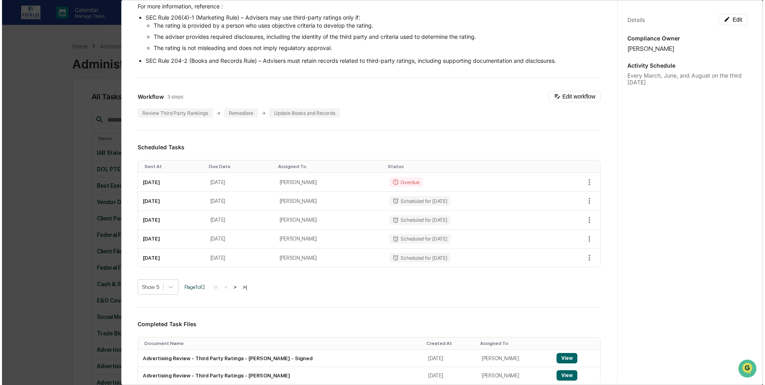
scroll to position [240, 0]
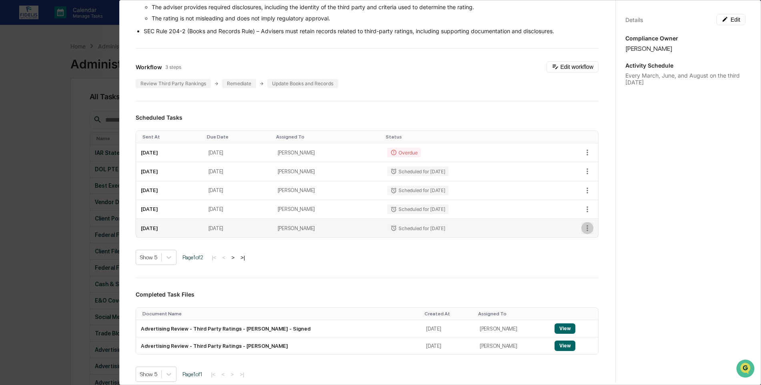
click at [583, 233] on icon "button" at bounding box center [587, 228] width 9 height 9
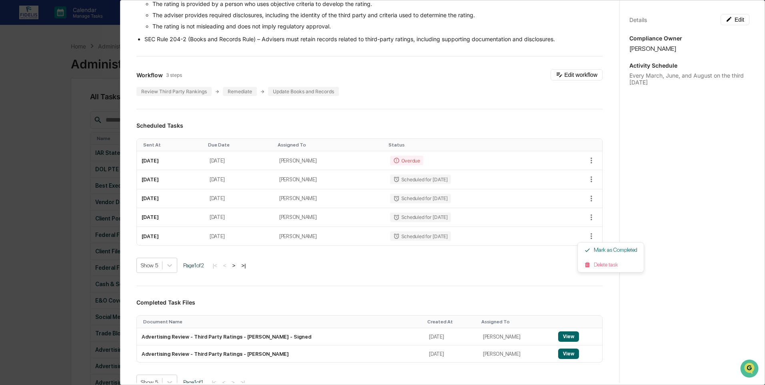
click at [547, 263] on div at bounding box center [382, 192] width 765 height 385
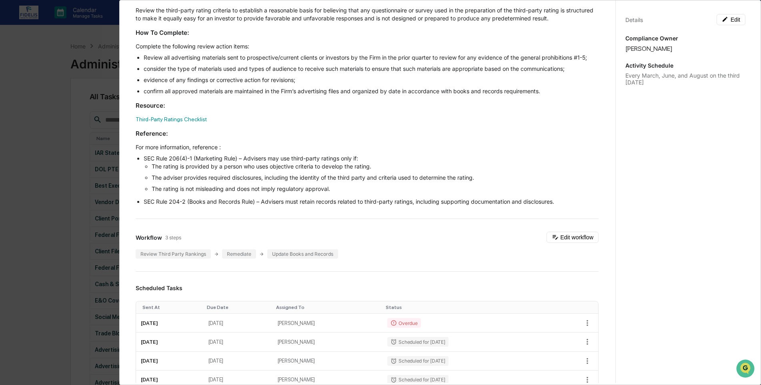
scroll to position [0, 0]
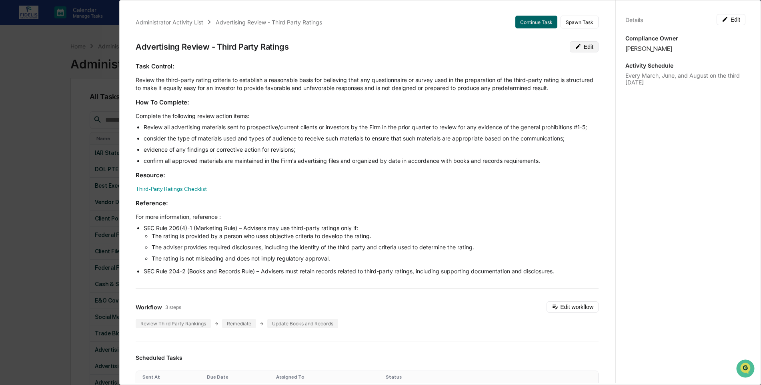
click at [574, 48] on button "Edit" at bounding box center [584, 46] width 29 height 11
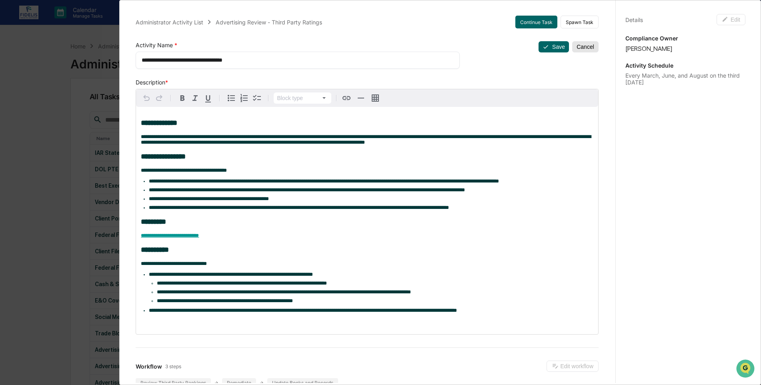
click at [578, 46] on button "Cancel" at bounding box center [586, 46] width 26 height 11
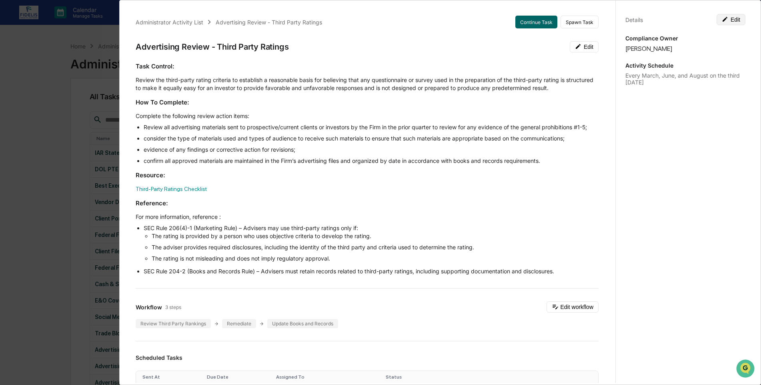
click at [729, 20] on button "Edit" at bounding box center [731, 19] width 29 height 11
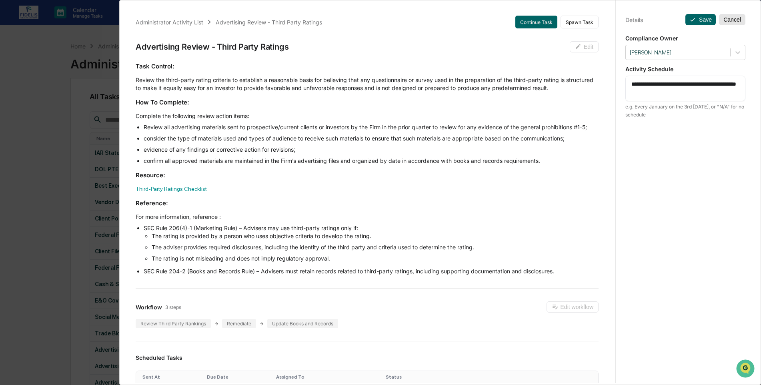
click at [727, 21] on button "Cancel" at bounding box center [732, 19] width 26 height 11
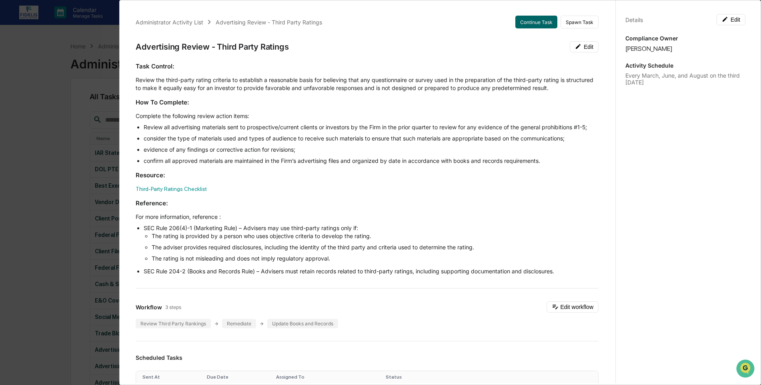
click at [90, 39] on div "Administrator Activity List Advertising Review - Third Party Ratings Continue T…" at bounding box center [380, 192] width 761 height 385
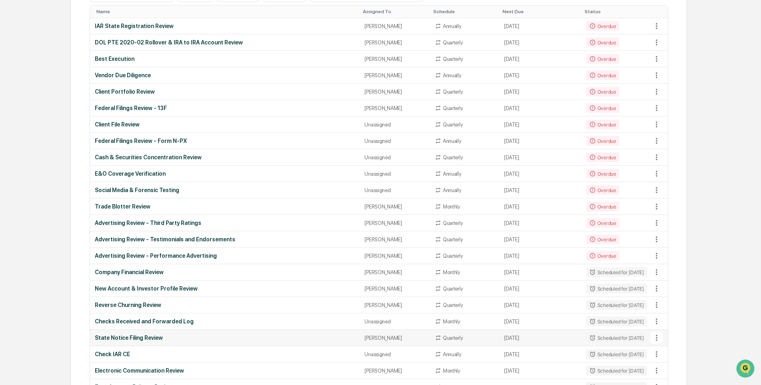
scroll to position [160, 0]
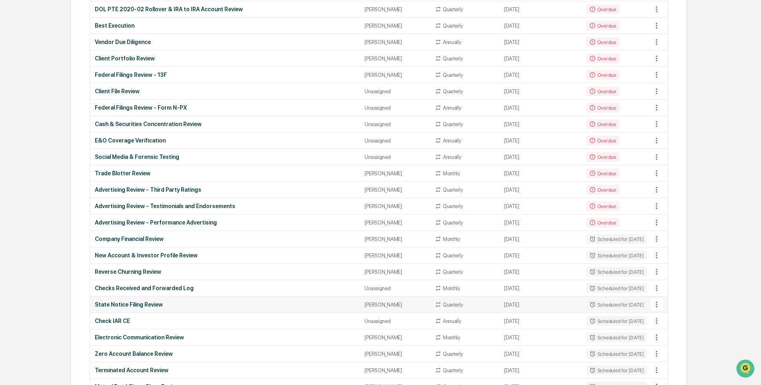
click at [130, 303] on div "State Notice Filing Review" at bounding box center [225, 304] width 261 height 6
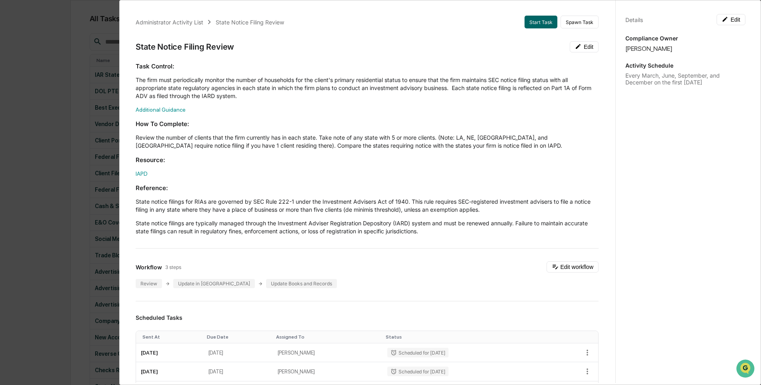
scroll to position [0, 0]
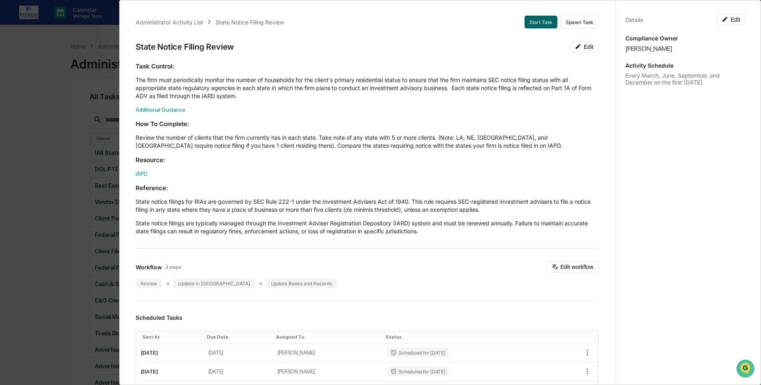
click at [47, 93] on div "Administrator Activity List State Notice Filing Review Start Task Spawn Task St…" at bounding box center [380, 192] width 761 height 385
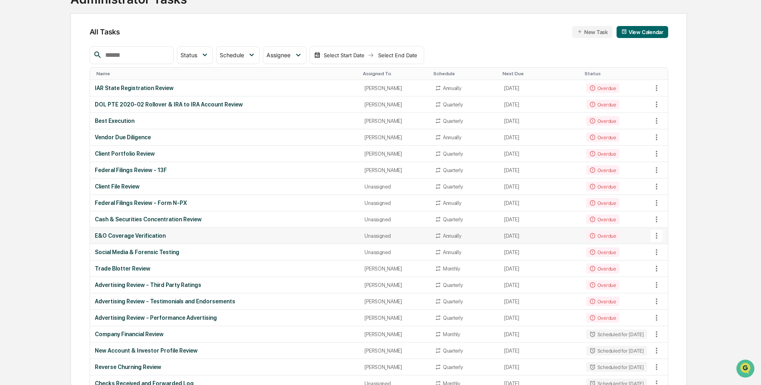
scroll to position [80, 0]
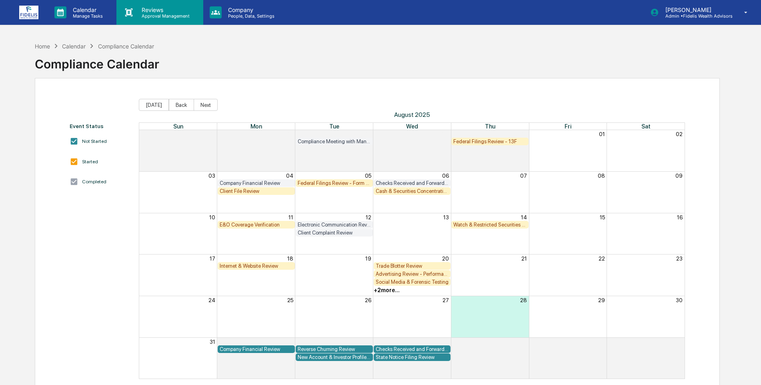
click at [144, 8] on p "Reviews" at bounding box center [164, 9] width 58 height 7
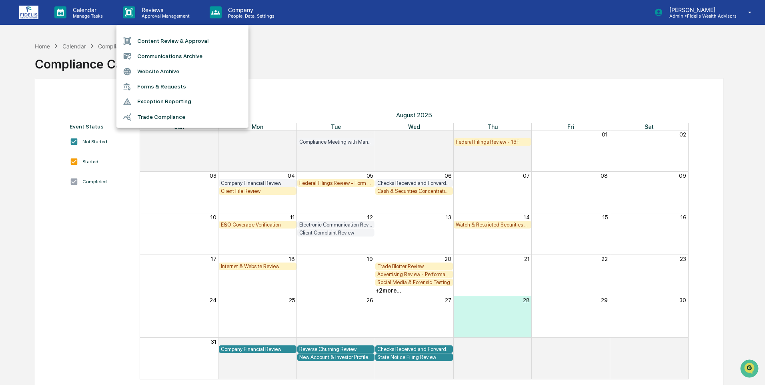
click at [158, 117] on li "Trade Compliance" at bounding box center [183, 116] width 132 height 15
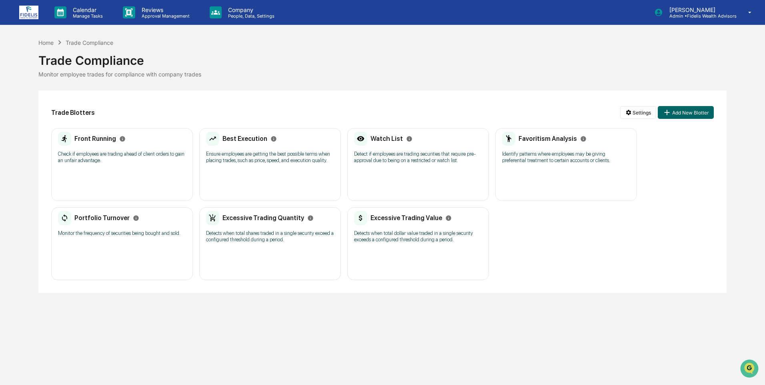
click at [401, 225] on div "Excessive Trading Value" at bounding box center [403, 218] width 98 height 14
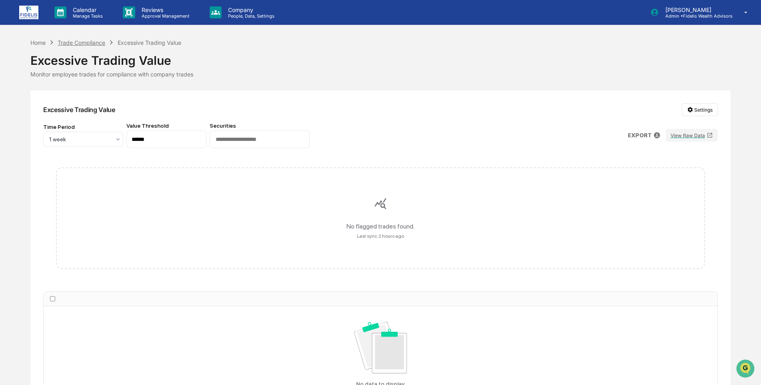
click at [78, 39] on div "Trade Compliance" at bounding box center [82, 42] width 48 height 7
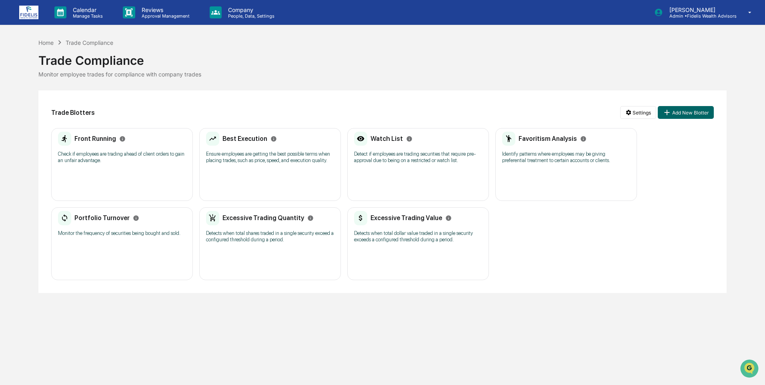
click at [107, 144] on div "Front Running" at bounding box center [92, 139] width 68 height 14
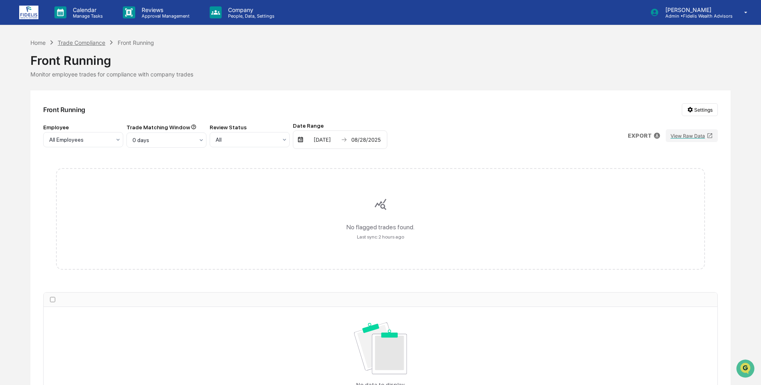
click at [82, 41] on div "Trade Compliance" at bounding box center [82, 42] width 48 height 7
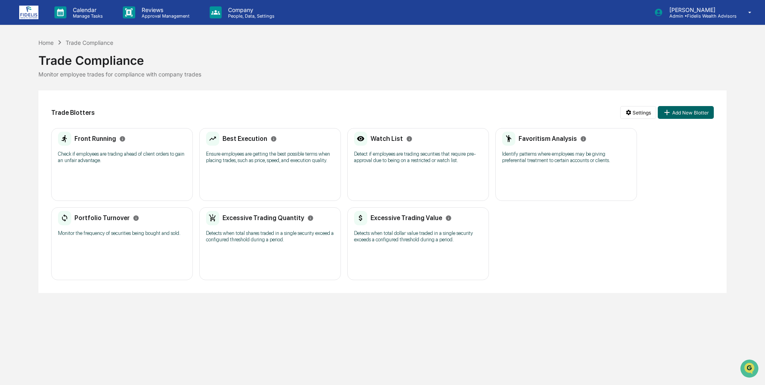
click at [258, 155] on p "Ensure employees are getting the best possible terms when placing trades, such …" at bounding box center [270, 157] width 128 height 13
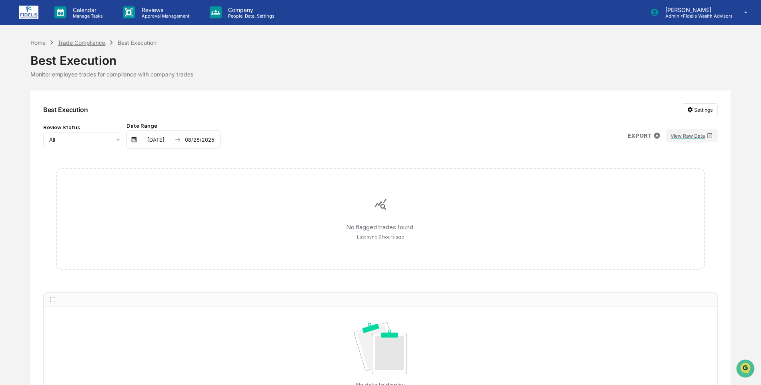
click at [98, 43] on div "Trade Compliance" at bounding box center [82, 42] width 48 height 7
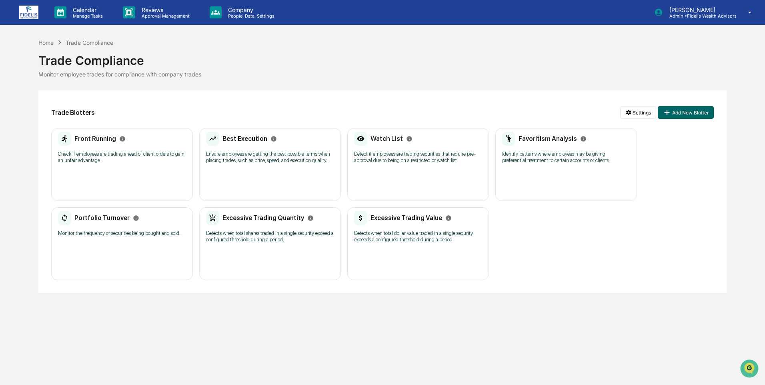
click at [388, 153] on p "Detect if employees are trading securities that require pre-approval due to bei…" at bounding box center [418, 157] width 128 height 13
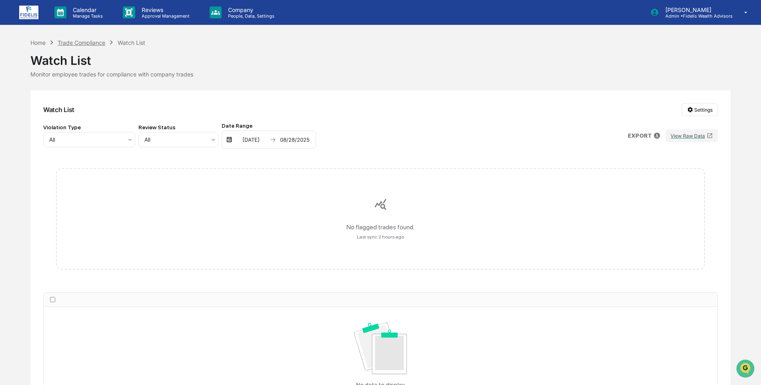
click at [86, 42] on div "Trade Compliance" at bounding box center [82, 42] width 48 height 7
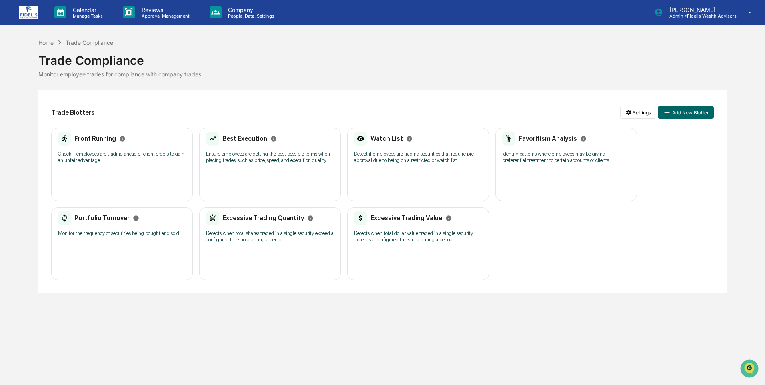
click at [546, 142] on h2 "Favoritism Analysis" at bounding box center [548, 139] width 58 height 8
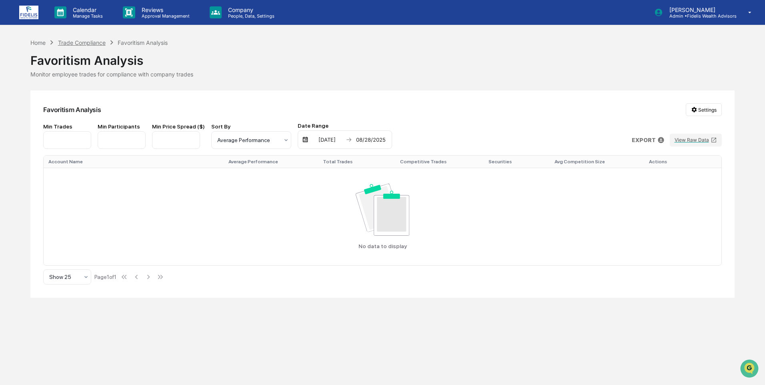
click at [73, 44] on div "Trade Compliance" at bounding box center [82, 42] width 48 height 7
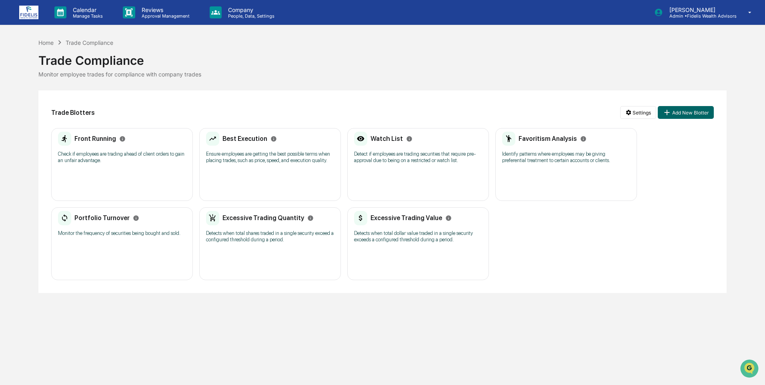
click at [102, 239] on div "Portfolio Turnover Monitor the frequency of securities being bought and sold." at bounding box center [122, 226] width 128 height 31
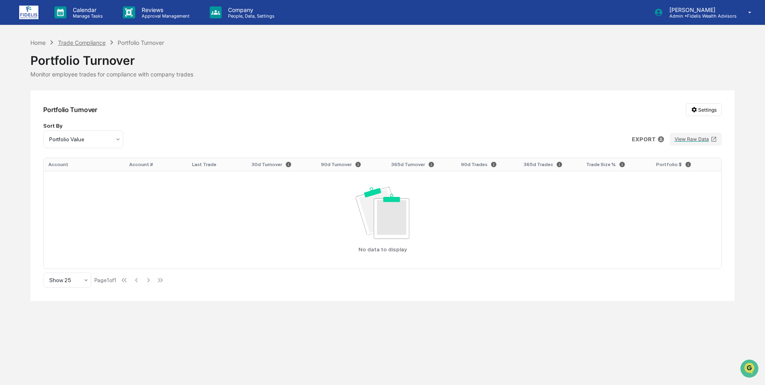
click at [86, 42] on div "Trade Compliance" at bounding box center [82, 42] width 48 height 7
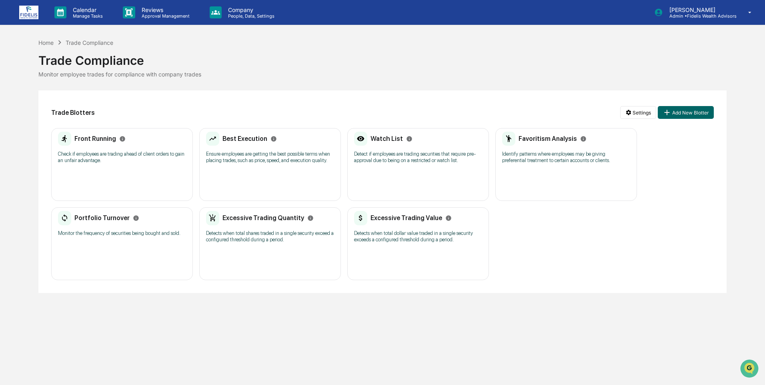
click at [253, 229] on div "Excessive Trading Quantity Detects when total shares traded in a single securit…" at bounding box center [270, 229] width 128 height 37
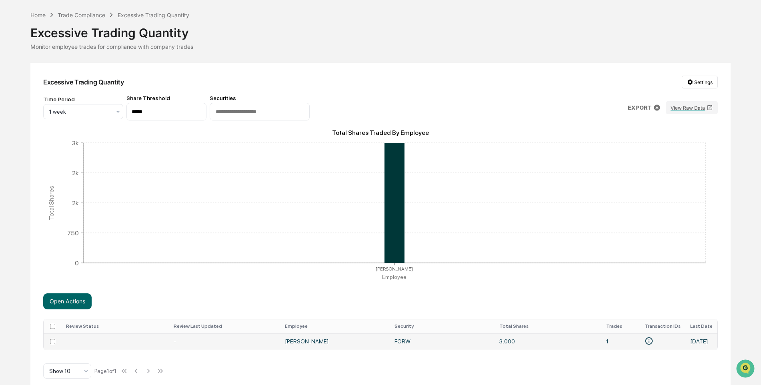
scroll to position [38, 0]
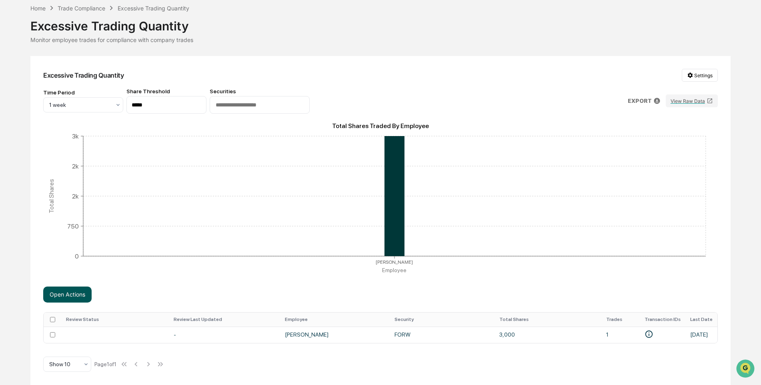
click at [61, 287] on button "Open Actions" at bounding box center [67, 295] width 48 height 16
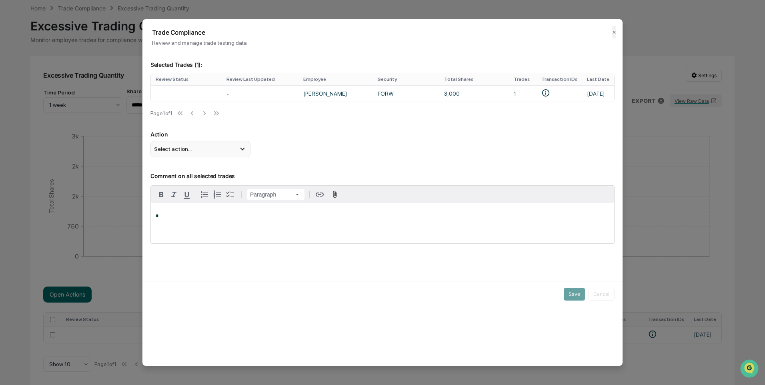
click at [241, 151] on icon at bounding box center [242, 149] width 9 height 9
click at [182, 184] on div "Mark Not Item of Interest" at bounding box center [201, 181] width 94 height 9
click at [221, 224] on div "*" at bounding box center [383, 223] width 464 height 40
click at [573, 297] on button "Save" at bounding box center [574, 294] width 21 height 13
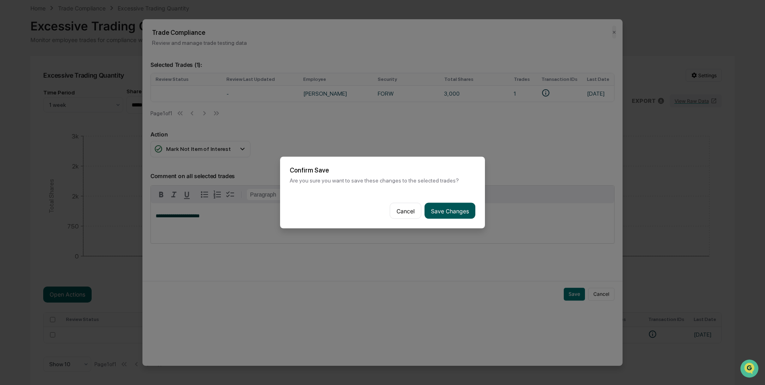
click at [453, 209] on button "Save Changes" at bounding box center [450, 211] width 51 height 16
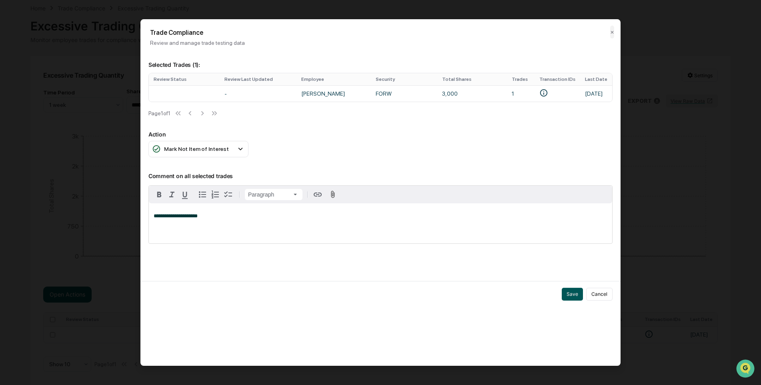
click at [573, 295] on button "Save" at bounding box center [572, 294] width 21 height 13
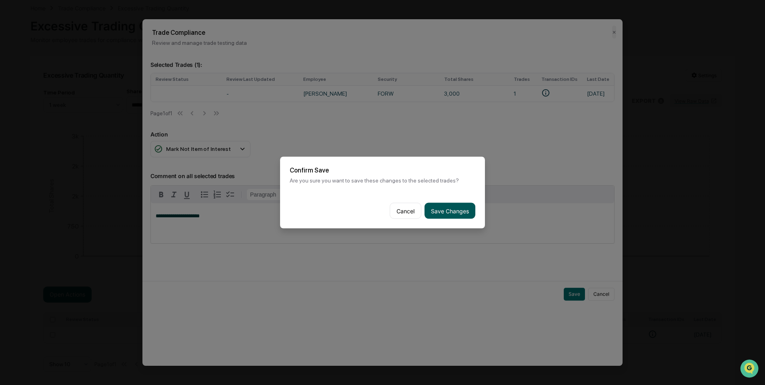
click at [447, 209] on button "Save Changes" at bounding box center [450, 211] width 51 height 16
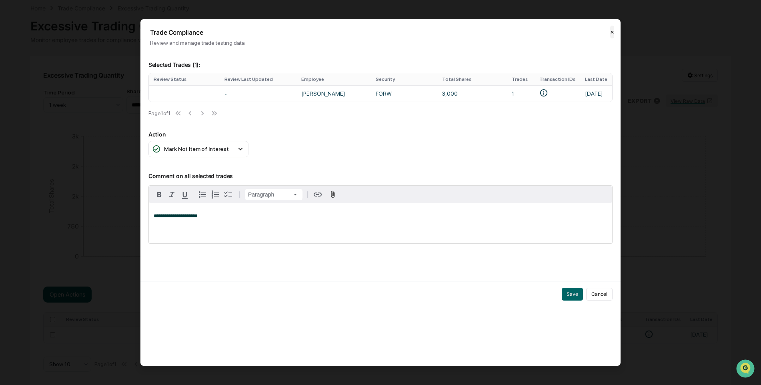
click at [614, 32] on button "✕" at bounding box center [613, 32] width 4 height 13
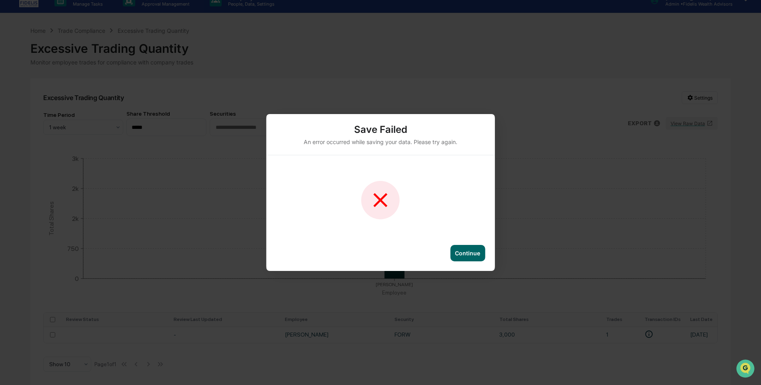
click at [468, 253] on div "Continue" at bounding box center [467, 253] width 25 height 7
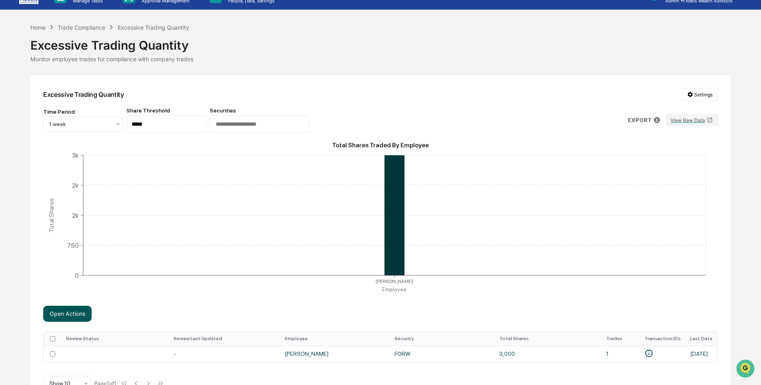
click at [66, 313] on button "Open Actions" at bounding box center [67, 314] width 48 height 16
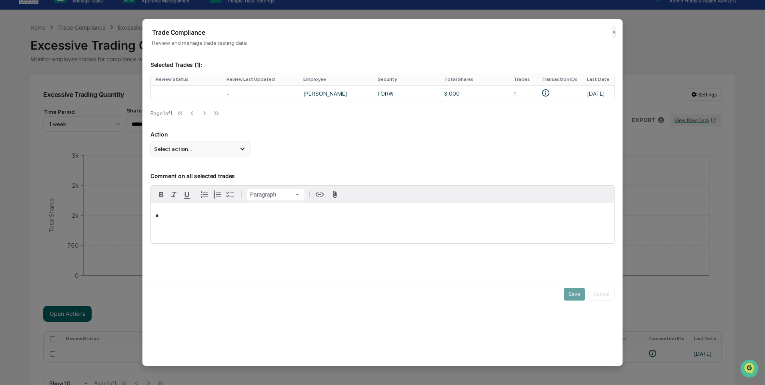
click at [210, 154] on div "Select action..." at bounding box center [201, 149] width 100 height 16
click at [189, 184] on div "Mark Not Item of Interest" at bounding box center [201, 181] width 94 height 9
click at [189, 219] on p "*" at bounding box center [383, 216] width 454 height 6
click at [578, 295] on button "Save" at bounding box center [574, 294] width 21 height 13
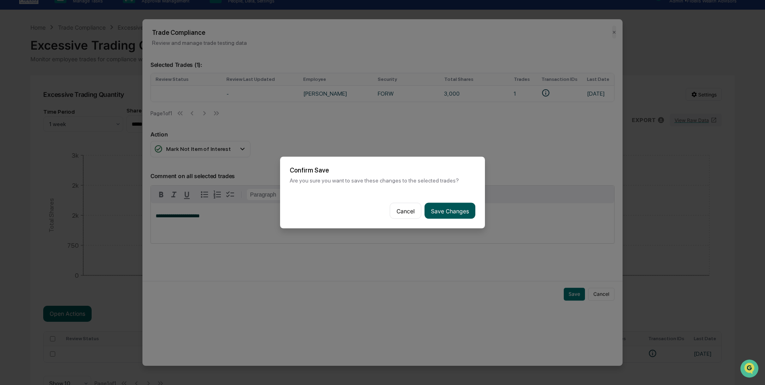
click at [453, 208] on button "Save Changes" at bounding box center [450, 211] width 51 height 16
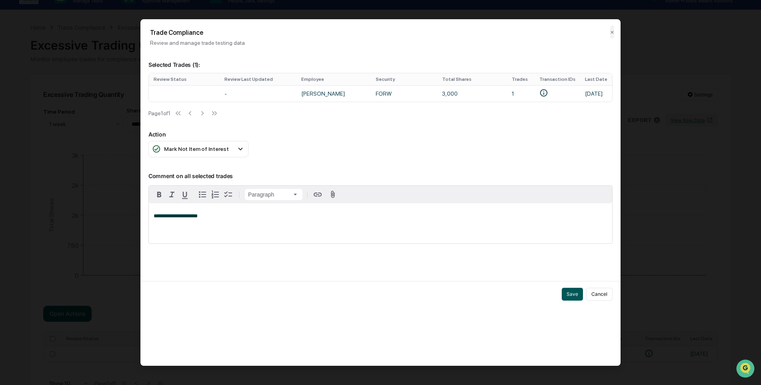
click at [572, 296] on button "Save" at bounding box center [572, 294] width 21 height 13
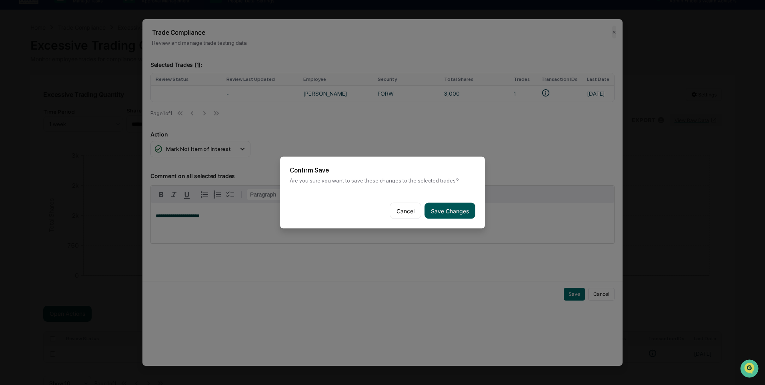
click at [462, 207] on button "Save Changes" at bounding box center [450, 211] width 51 height 16
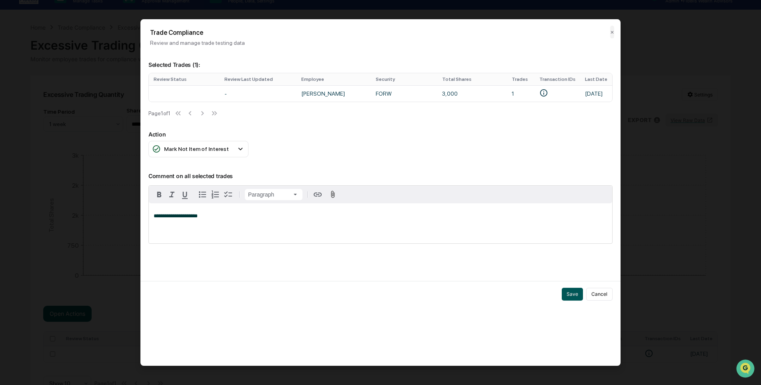
click at [570, 297] on button "Save" at bounding box center [572, 294] width 21 height 13
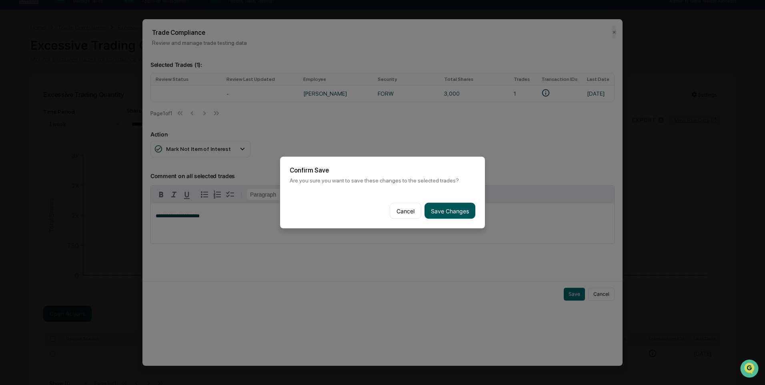
click at [446, 209] on button "Save Changes" at bounding box center [450, 211] width 51 height 16
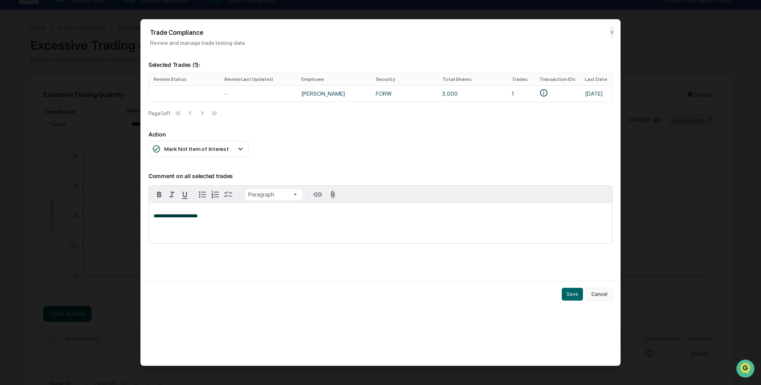
click at [599, 295] on button "Cancel" at bounding box center [600, 294] width 26 height 13
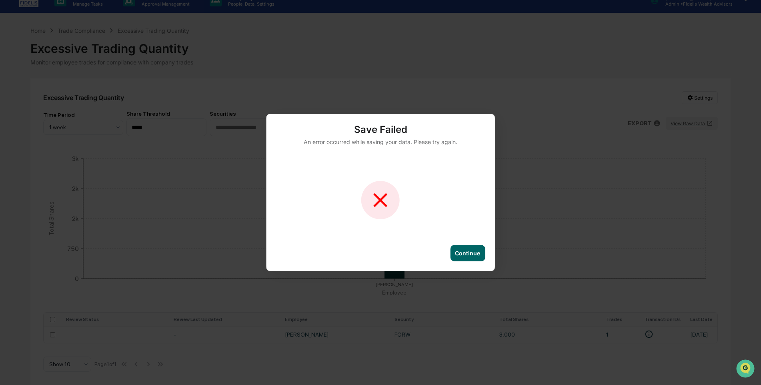
click at [467, 251] on div "Continue" at bounding box center [467, 253] width 25 height 7
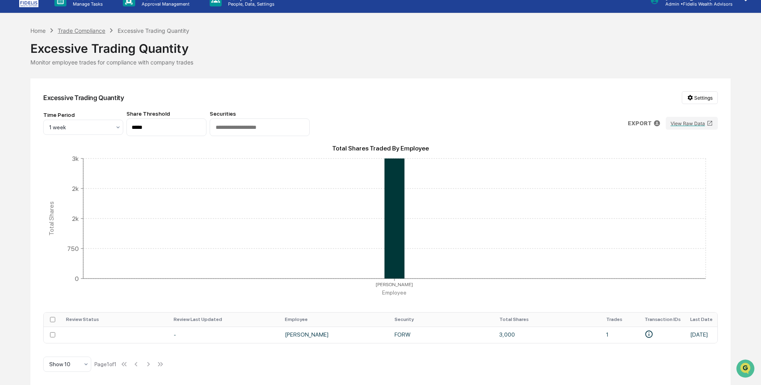
click at [92, 28] on div "Trade Compliance" at bounding box center [82, 30] width 48 height 7
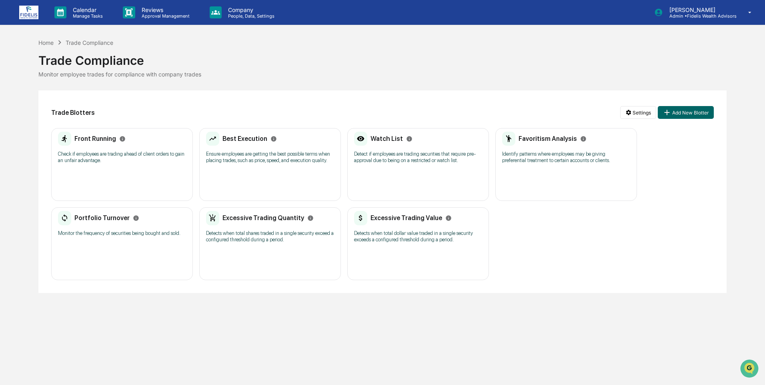
click at [418, 234] on p "Detects when total dollar value traded in a single security exceeds a configure…" at bounding box center [418, 236] width 128 height 13
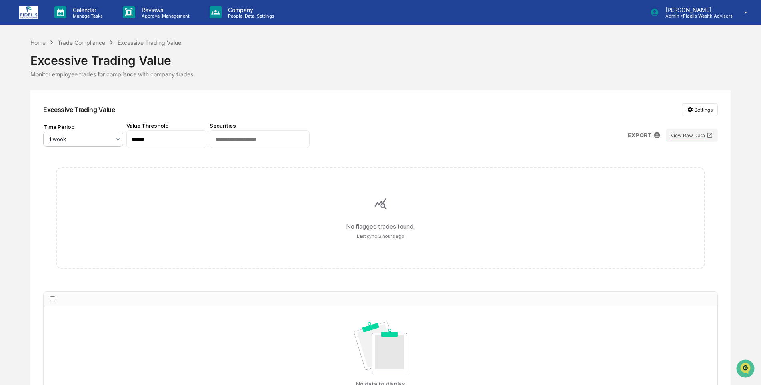
click at [113, 140] on div "1 week" at bounding box center [80, 139] width 70 height 11
click at [66, 220] on div "3 months" at bounding box center [83, 223] width 79 height 16
click at [397, 144] on div "Time Period 3 months Value Threshold ****** Securities EXPORT View Raw Data" at bounding box center [380, 136] width 675 height 26
click at [79, 14] on p "Manage Tasks" at bounding box center [86, 16] width 40 height 6
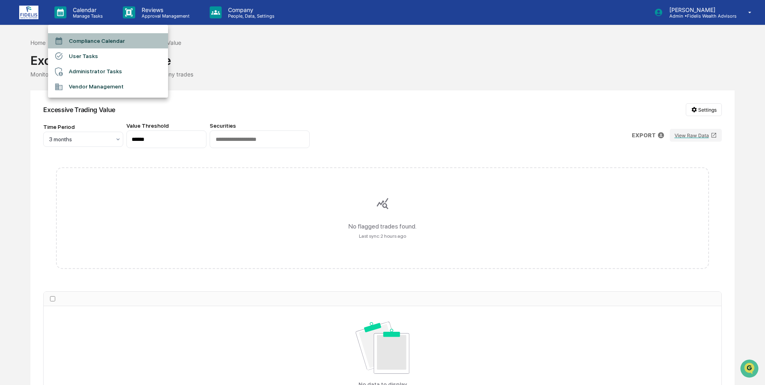
click at [82, 39] on li "Compliance Calendar" at bounding box center [108, 40] width 120 height 15
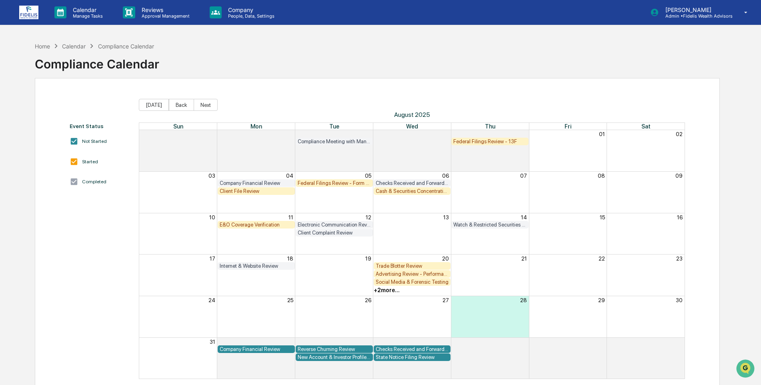
click at [386, 263] on div "Trade Blotter Review" at bounding box center [412, 266] width 73 height 6
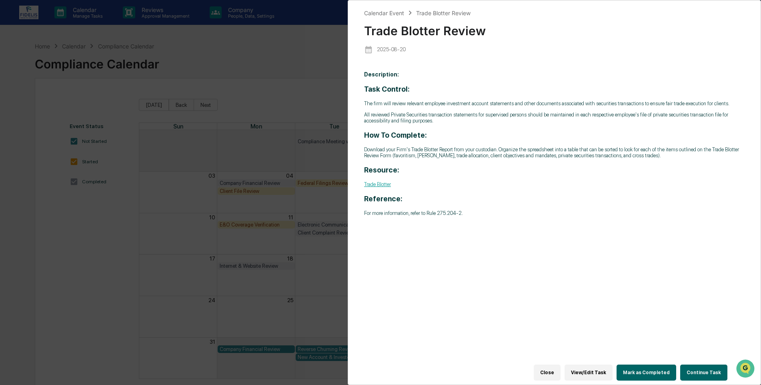
click at [556, 365] on button "Close" at bounding box center [547, 373] width 27 height 16
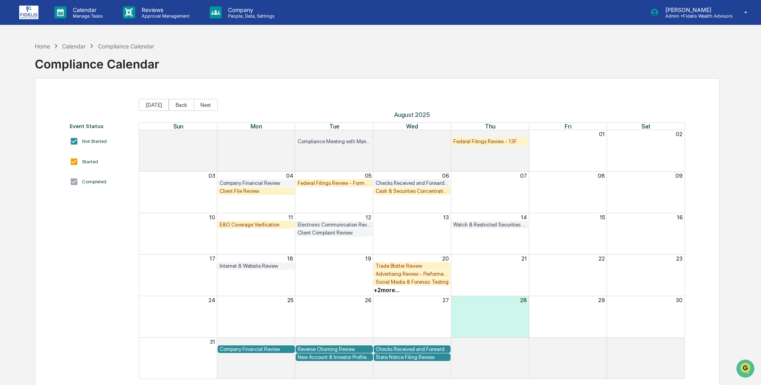
click at [377, 292] on div "+ 2 more..." at bounding box center [387, 290] width 26 height 6
click at [316, 286] on div "Month View" at bounding box center [256, 282] width 234 height 8
click at [319, 350] on div "Reverse Churning Review" at bounding box center [334, 349] width 73 height 6
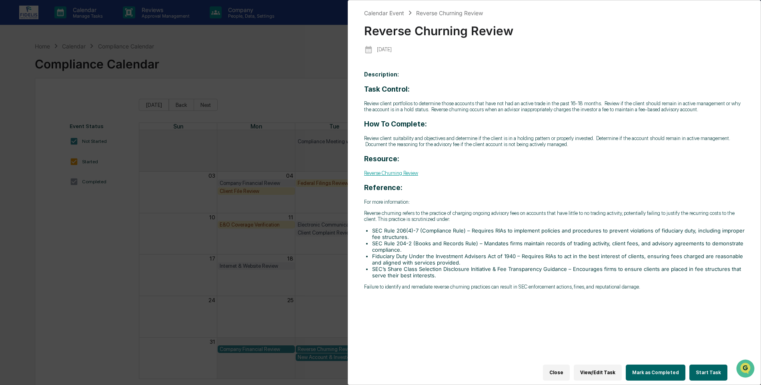
click at [565, 369] on button "Close" at bounding box center [556, 373] width 27 height 16
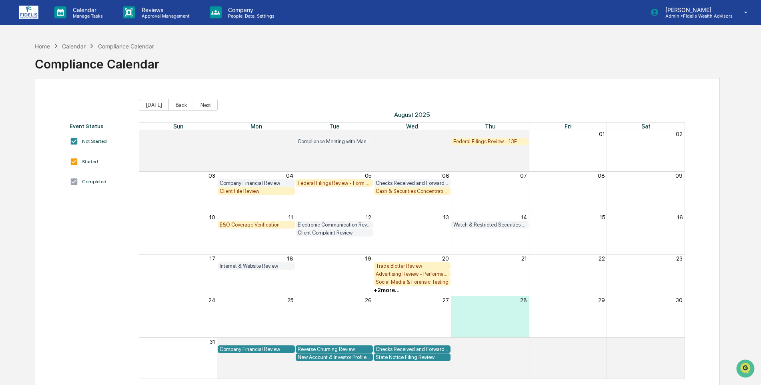
click at [393, 290] on div "+ 2 more..." at bounding box center [387, 290] width 26 height 6
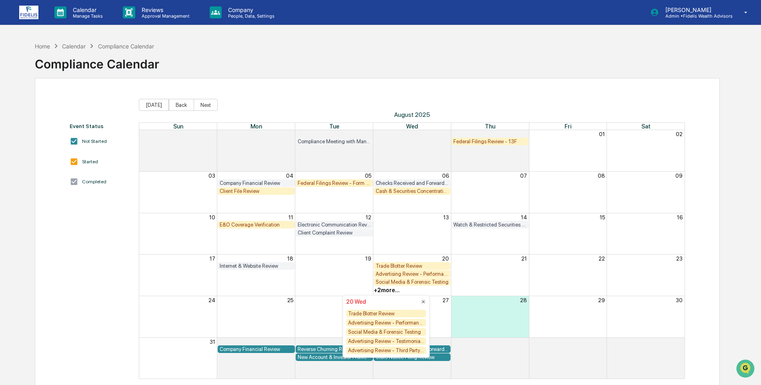
click at [400, 322] on div "Advertising Review - Performance Advertising" at bounding box center [386, 323] width 80 height 8
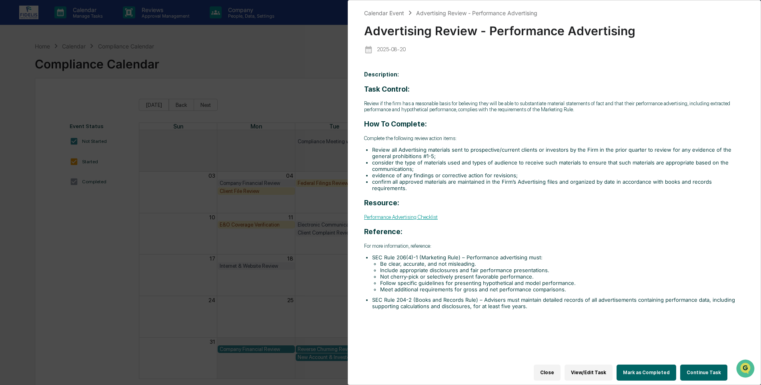
click at [560, 367] on button "Close" at bounding box center [547, 373] width 27 height 16
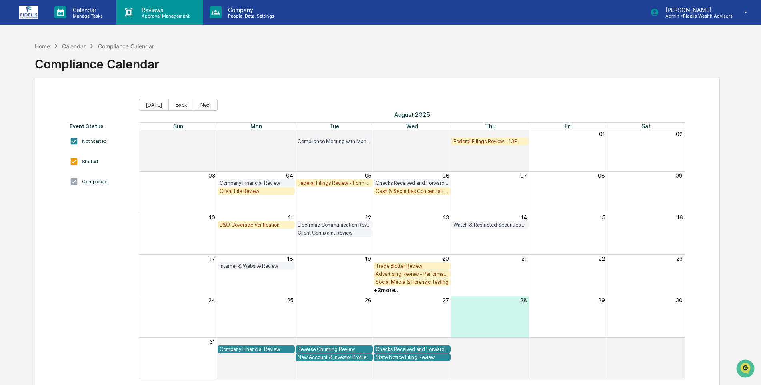
click at [161, 11] on p "Reviews" at bounding box center [164, 9] width 58 height 7
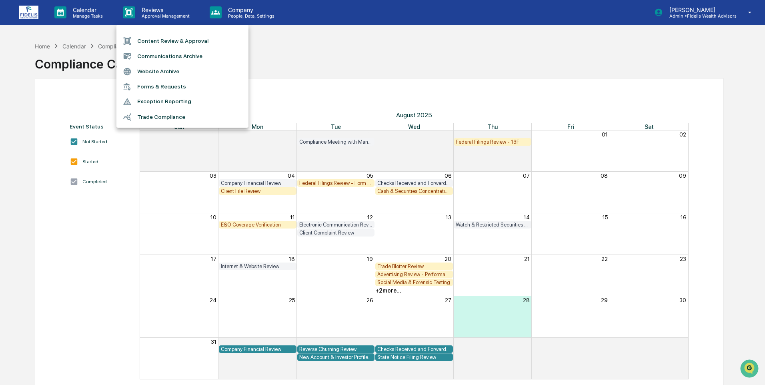
click at [159, 41] on li "Content Review & Approval" at bounding box center [183, 40] width 132 height 15
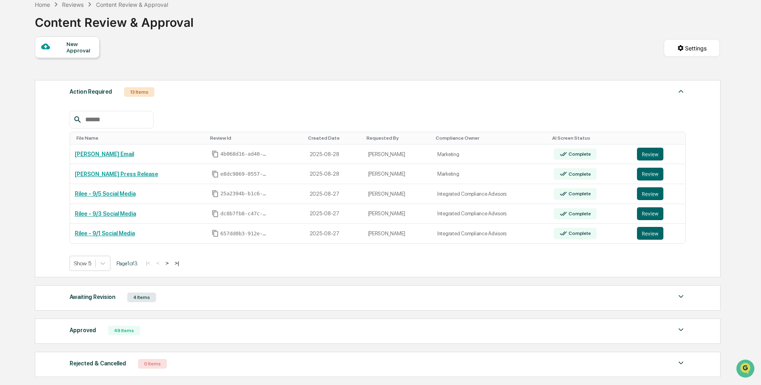
scroll to position [106, 0]
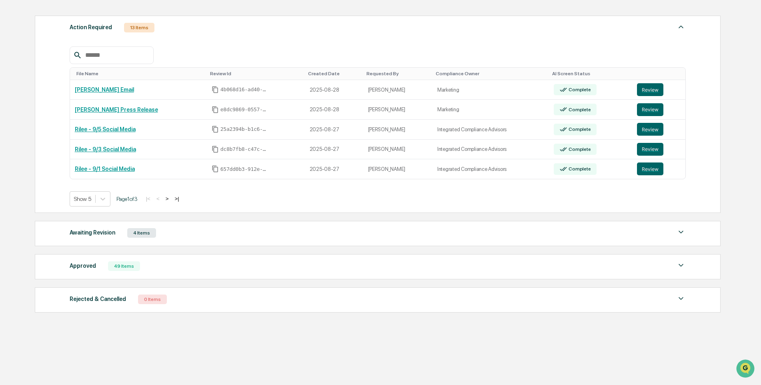
click at [682, 229] on img at bounding box center [682, 232] width 10 height 10
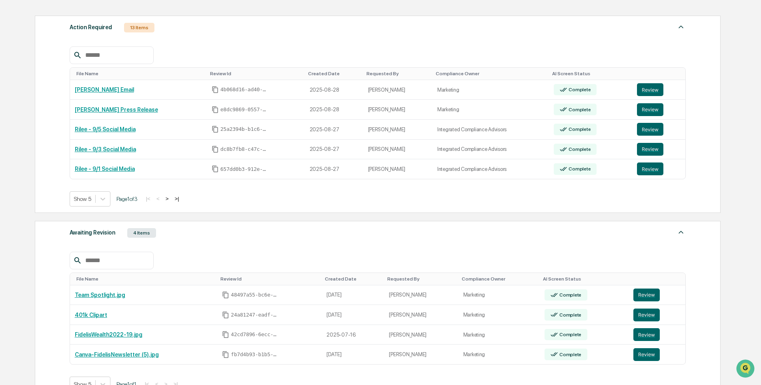
click at [682, 229] on img at bounding box center [682, 232] width 10 height 10
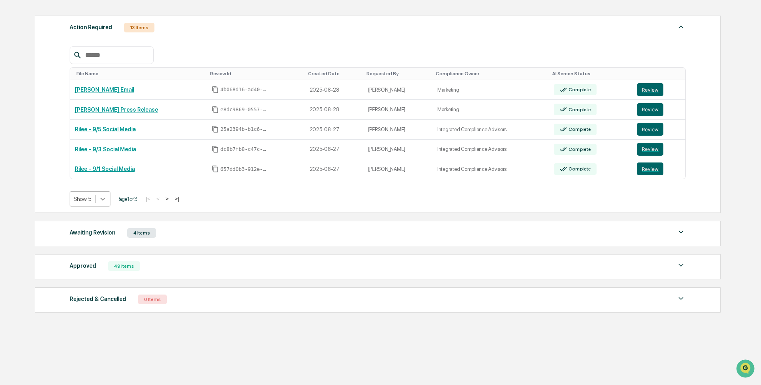
click at [102, 200] on icon at bounding box center [103, 199] width 8 height 8
click at [90, 268] on div "Show 100" at bounding box center [90, 269] width 41 height 13
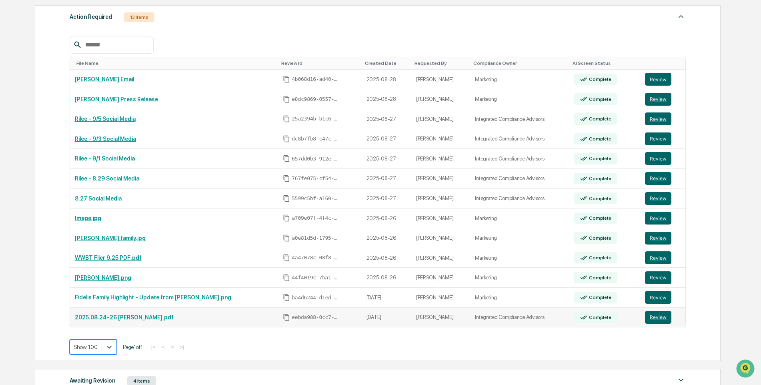
scroll to position [104, 0]
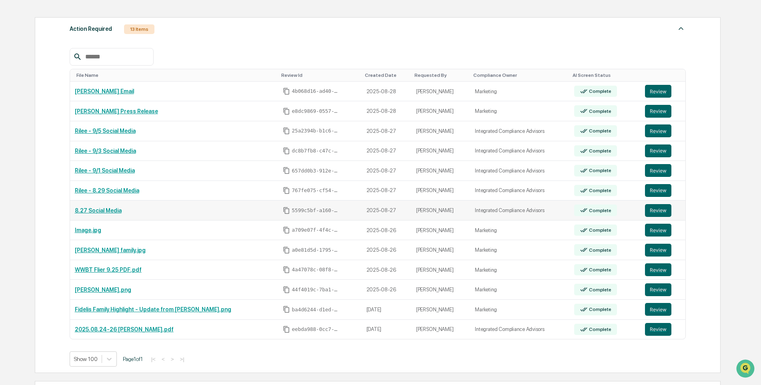
click at [96, 211] on link "8.27 Social Media" at bounding box center [98, 210] width 47 height 6
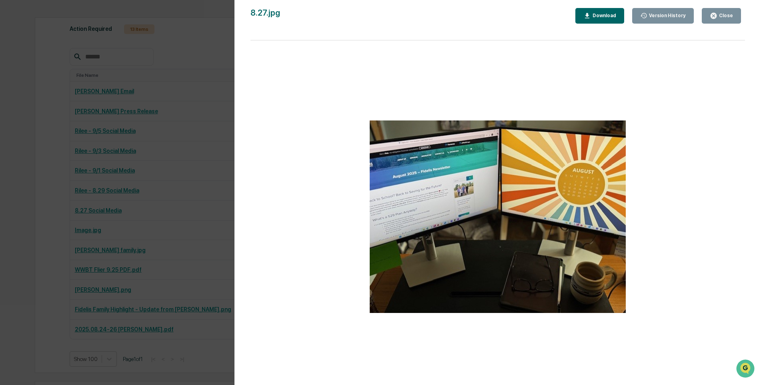
click at [727, 15] on div "Close" at bounding box center [726, 16] width 16 height 6
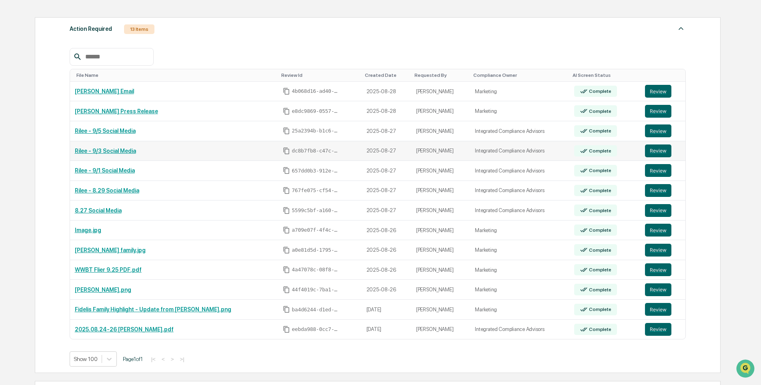
scroll to position [0, 0]
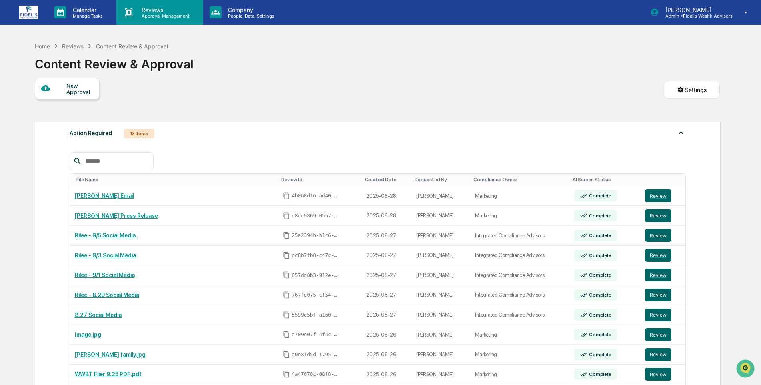
click at [155, 11] on p "Reviews" at bounding box center [164, 9] width 58 height 7
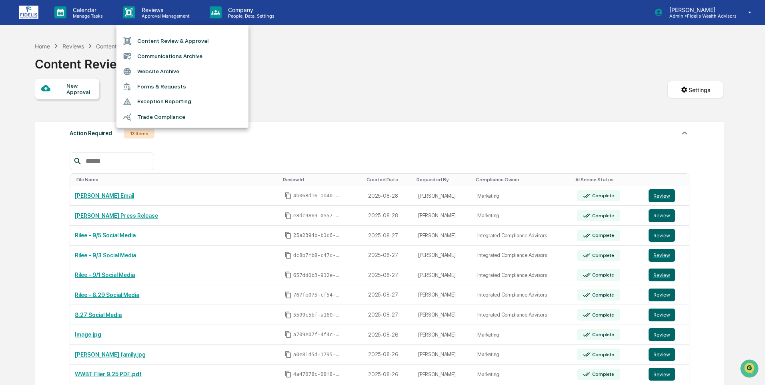
click at [157, 114] on li "Trade Compliance" at bounding box center [183, 116] width 132 height 15
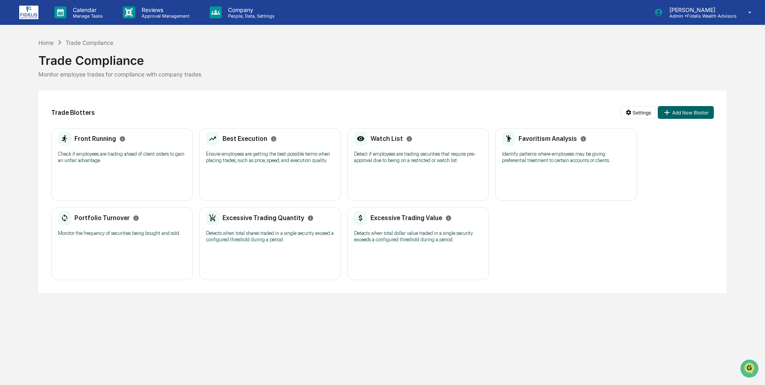
click at [112, 151] on p "Check if employees are trading ahead of client orders to gain an unfair advanta…" at bounding box center [122, 157] width 128 height 13
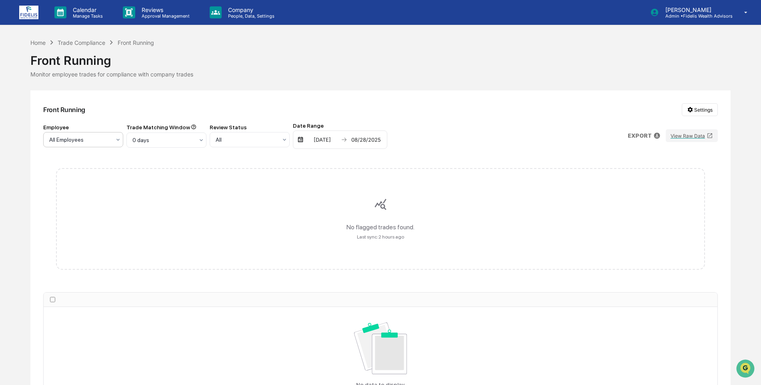
click at [116, 141] on icon at bounding box center [118, 140] width 6 height 6
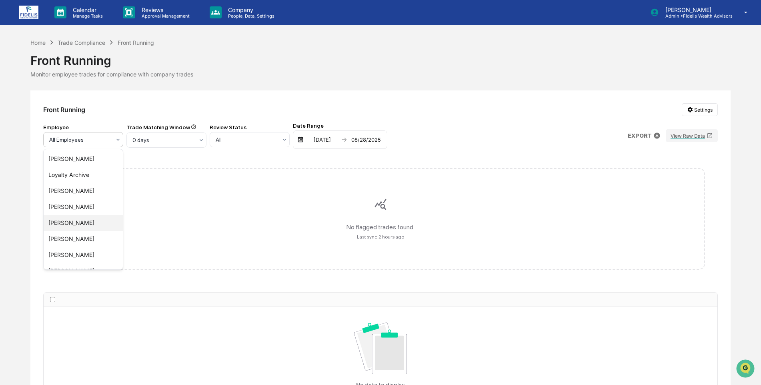
scroll to position [171, 0]
click at [478, 119] on div "Front Running Settings Employee 18 results available. Use Up and Down to choose…" at bounding box center [380, 268] width 701 height 356
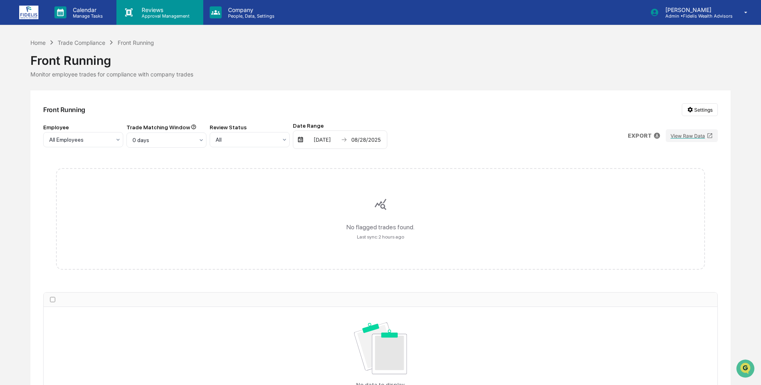
click at [149, 14] on p "Approval Management" at bounding box center [164, 16] width 58 height 6
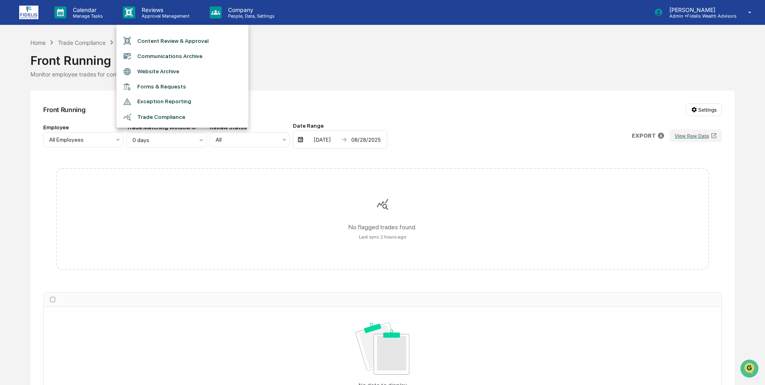
click at [149, 11] on div at bounding box center [382, 192] width 765 height 385
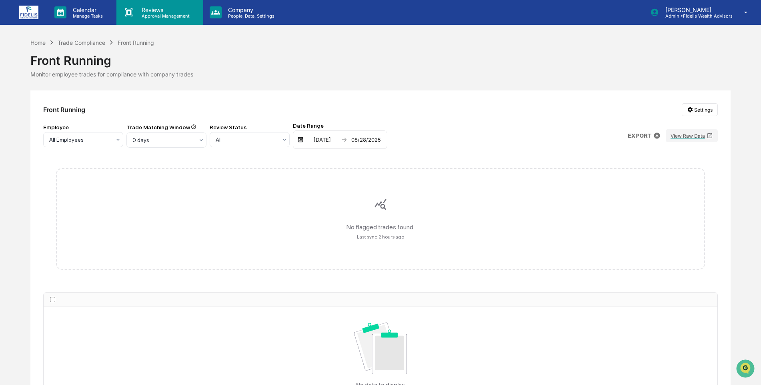
click at [134, 13] on icon at bounding box center [129, 12] width 12 height 12
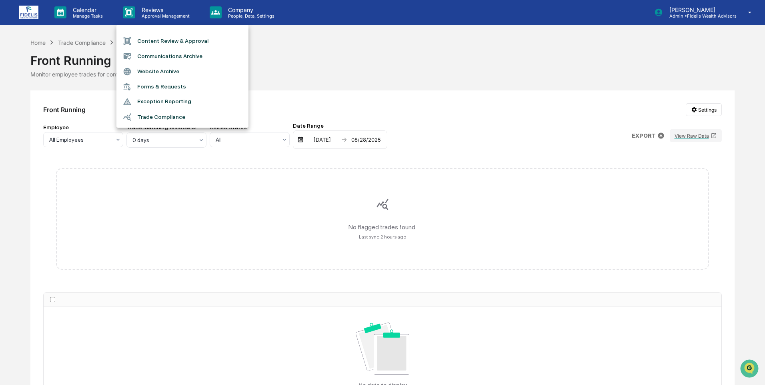
click at [24, 12] on div at bounding box center [382, 192] width 765 height 385
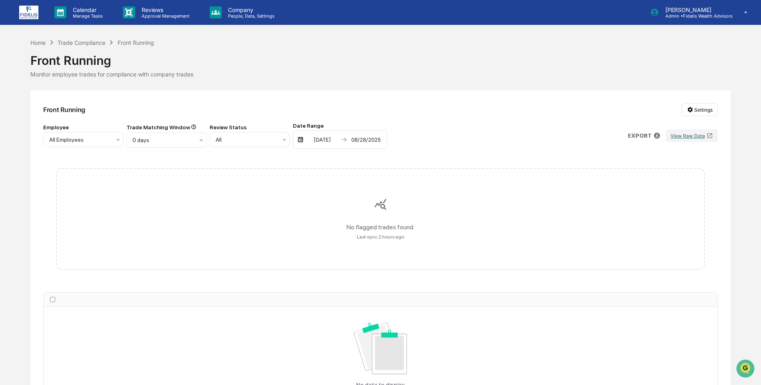
click at [24, 12] on img at bounding box center [28, 13] width 19 height 14
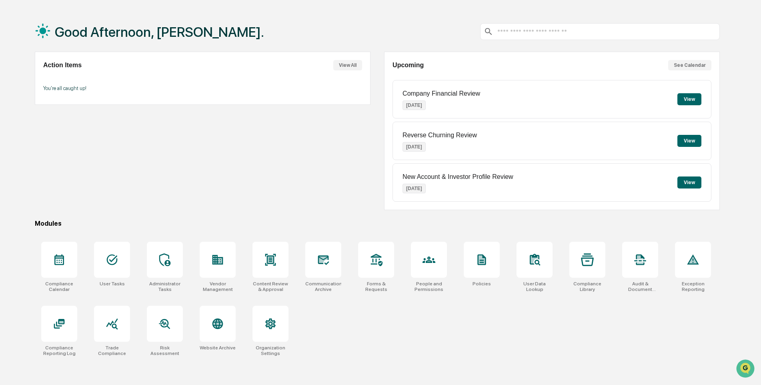
scroll to position [38, 0]
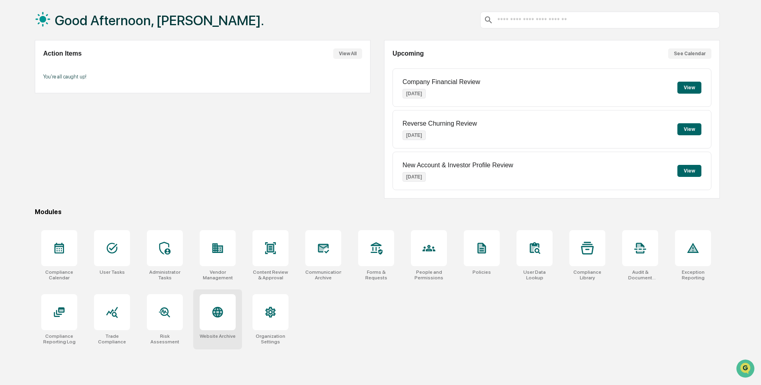
click at [213, 312] on icon at bounding box center [218, 312] width 11 height 11
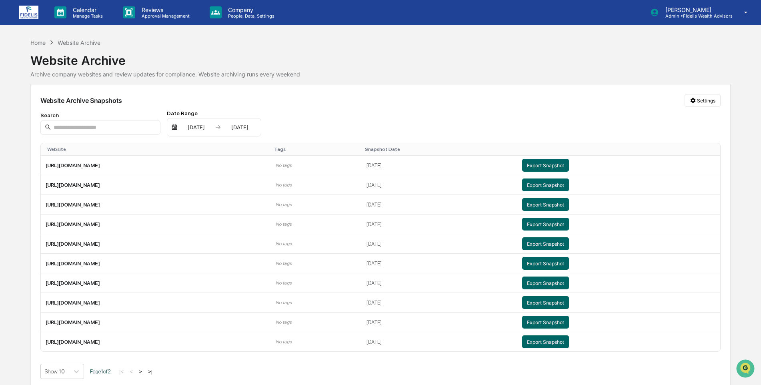
click at [23, 10] on img at bounding box center [28, 13] width 19 height 14
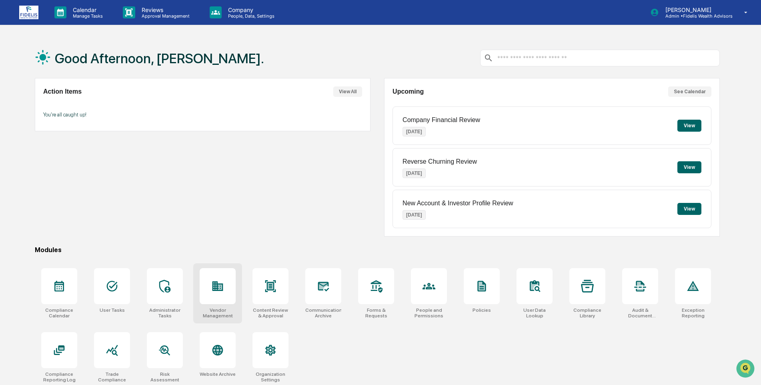
click at [214, 285] on icon at bounding box center [217, 286] width 13 height 13
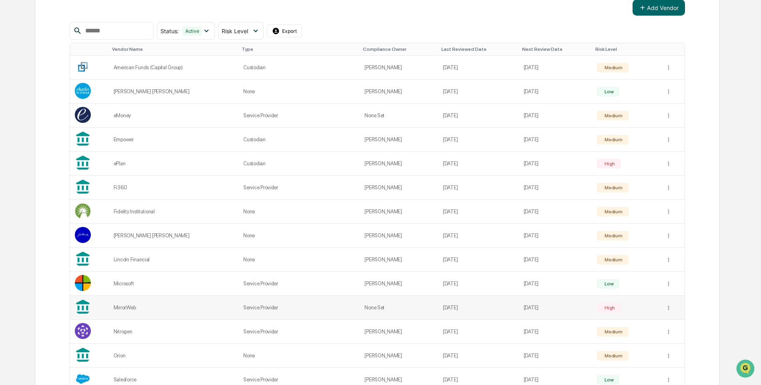
scroll to position [160, 0]
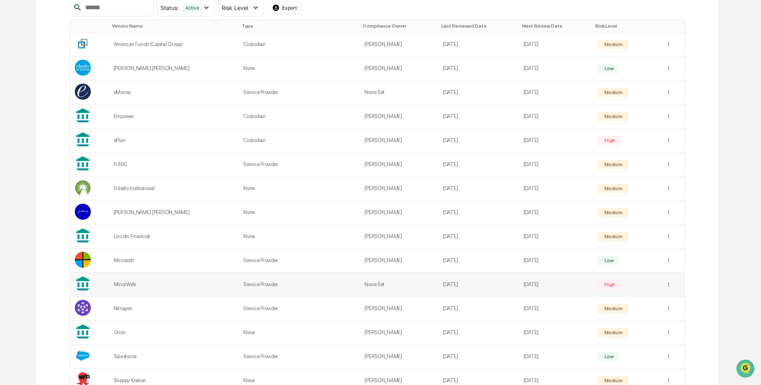
click at [127, 283] on div "MirrorWeb" at bounding box center [174, 284] width 120 height 6
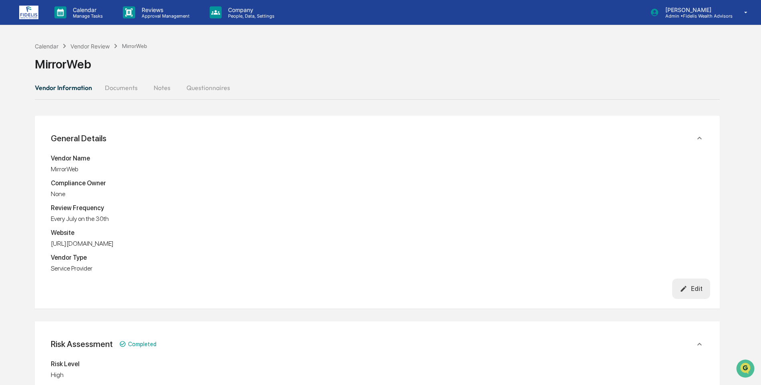
drag, startPoint x: 120, startPoint y: 243, endPoint x: 72, endPoint y: 243, distance: 48.0
click at [72, 243] on div "[URL][DOMAIN_NAME]" at bounding box center [377, 244] width 653 height 8
copy div "[DOMAIN_NAME]"
